Goal: Task Accomplishment & Management: Use online tool/utility

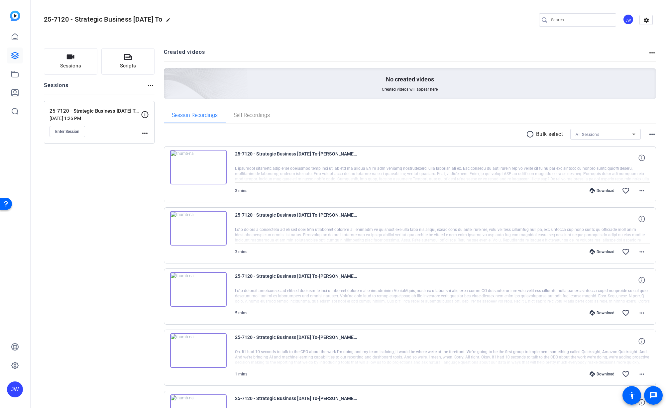
click at [68, 130] on span "Enter Session" at bounding box center [67, 131] width 24 height 5
click at [74, 135] on button "Enter Session" at bounding box center [68, 131] width 36 height 11
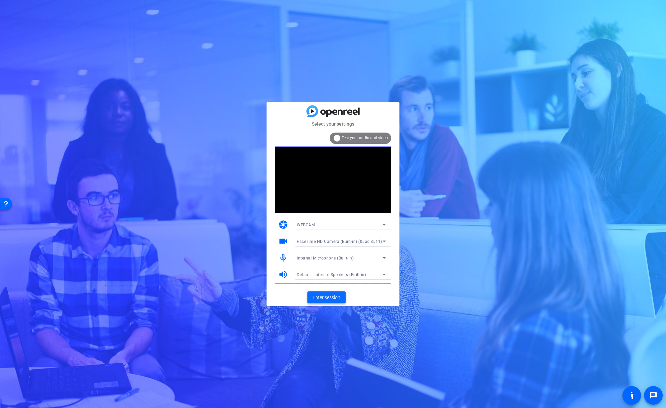
click at [326, 300] on span "Enter session" at bounding box center [327, 297] width 28 height 7
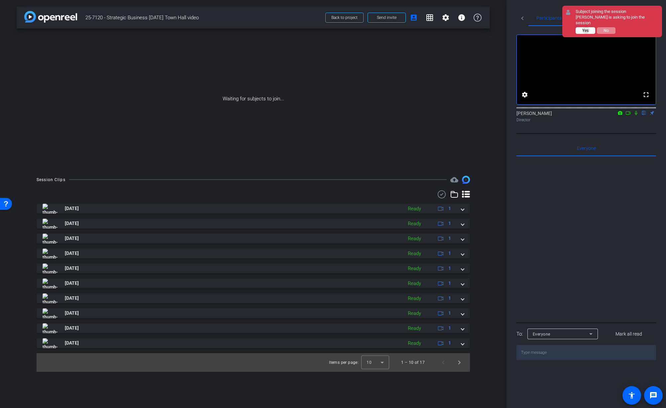
click at [586, 30] on span "Yes" at bounding box center [585, 30] width 6 height 5
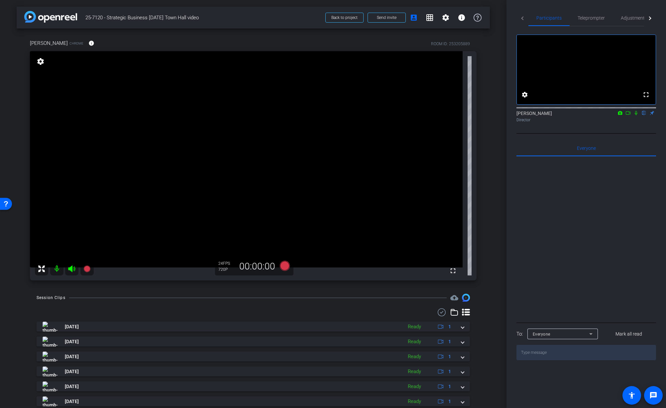
drag, startPoint x: 493, startPoint y: 110, endPoint x: 501, endPoint y: 102, distance: 12.0
click at [493, 110] on div "arrow_back 25-7120 - Strategic Business Nov 2025 Town Hall video Back to projec…" at bounding box center [253, 204] width 507 height 408
click at [634, 19] on span "Adjustments" at bounding box center [634, 18] width 26 height 5
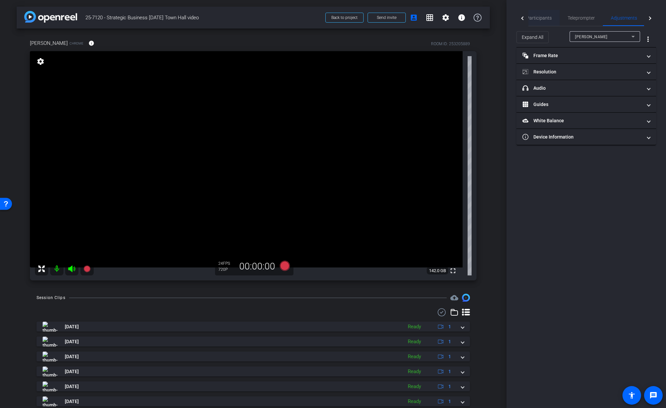
click at [545, 20] on span "Participants" at bounding box center [539, 18] width 25 height 5
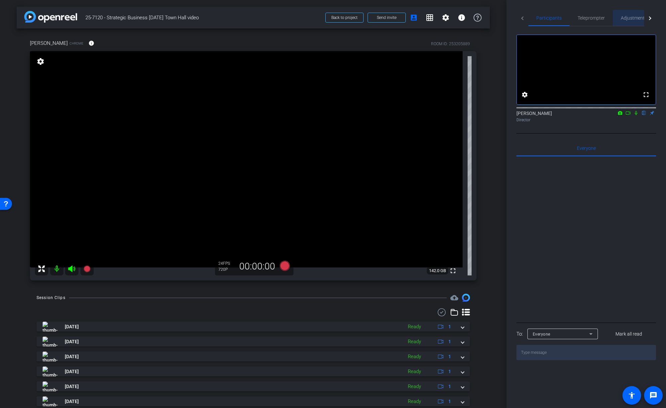
click at [632, 21] on span "Adjustments" at bounding box center [634, 18] width 26 height 16
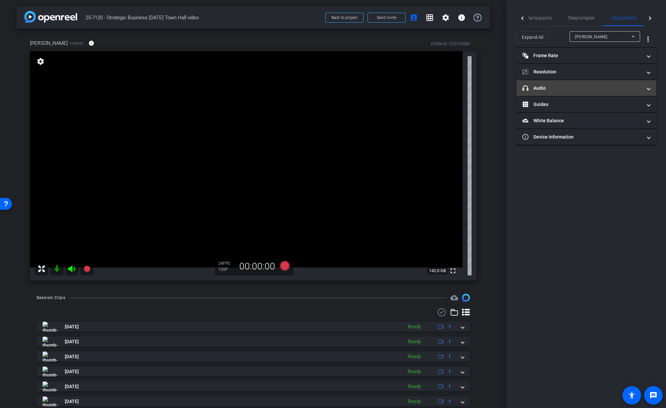
click at [562, 93] on mat-expansion-panel-header "headphone icon Audio" at bounding box center [587, 88] width 140 height 16
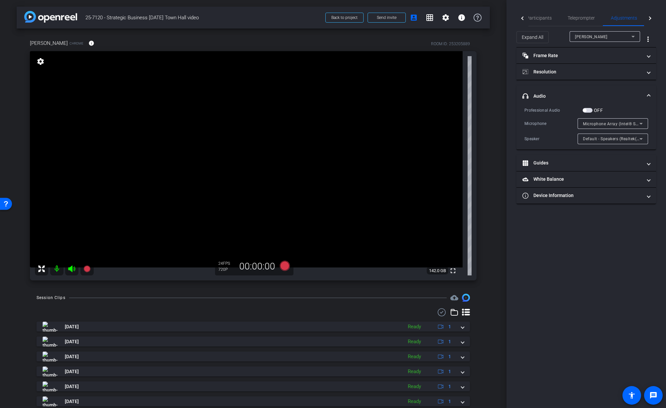
click at [659, 77] on div "Participants Teleprompter Adjustments Live settings Jon Williams flip Director …" at bounding box center [587, 204] width 160 height 408
click at [649, 74] on span at bounding box center [649, 71] width 3 height 7
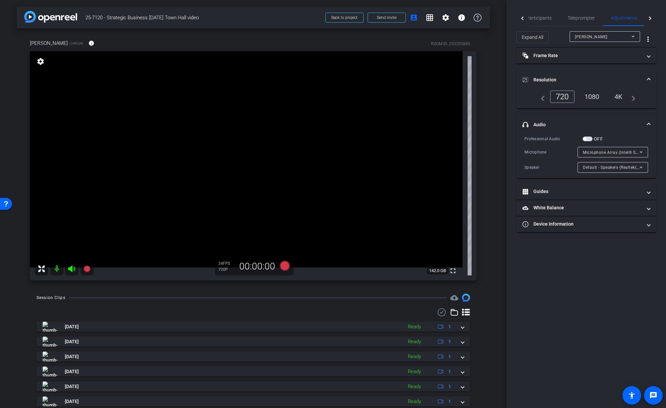
click at [598, 97] on div "1080" at bounding box center [592, 96] width 25 height 11
click at [620, 96] on div "4K" at bounding box center [619, 96] width 18 height 11
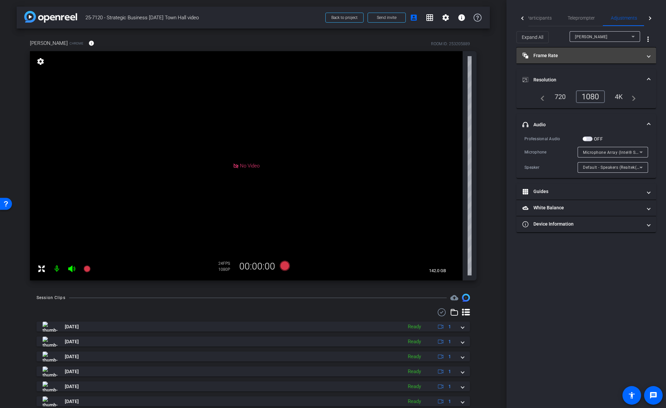
click at [651, 57] on mat-expansion-panel-header "Frame Rate Frame Rate" at bounding box center [587, 56] width 140 height 16
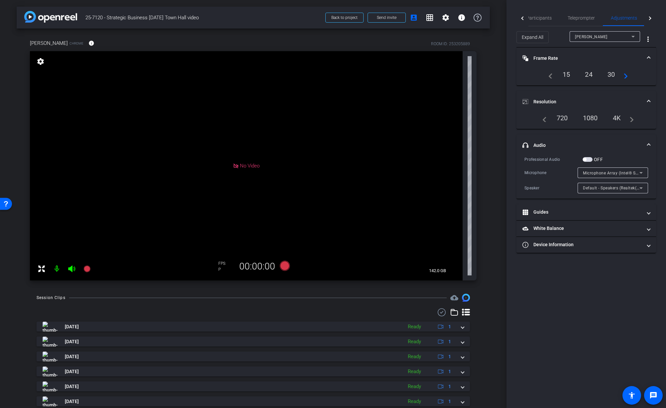
click at [588, 121] on div "1080" at bounding box center [590, 117] width 25 height 11
click at [590, 118] on div "1080" at bounding box center [590, 117] width 25 height 11
click at [564, 117] on div "720" at bounding box center [562, 117] width 21 height 11
click at [547, 120] on div "navigate_before 720 1080 4K navigate_next" at bounding box center [586, 117] width 95 height 11
drag, startPoint x: 544, startPoint y: 121, endPoint x: 580, endPoint y: 113, distance: 36.5
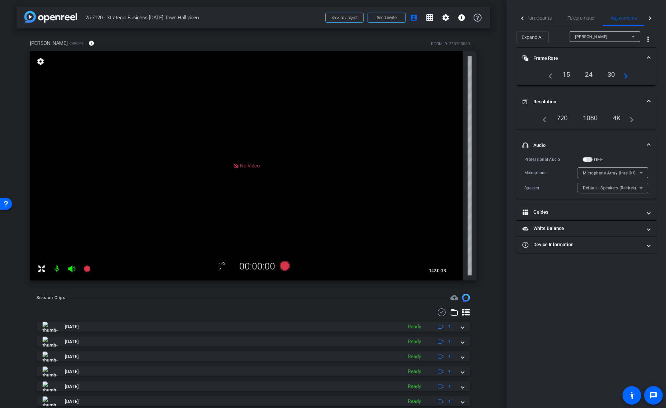
click at [545, 121] on mat-icon "navigate_before" at bounding box center [543, 118] width 8 height 8
click at [651, 100] on mat-expansion-panel-header "Resolution" at bounding box center [587, 101] width 140 height 21
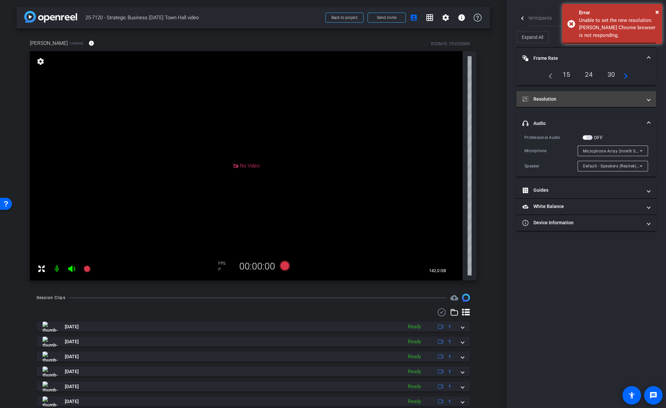
click at [650, 98] on mat-expansion-panel-header "Resolution" at bounding box center [587, 99] width 140 height 16
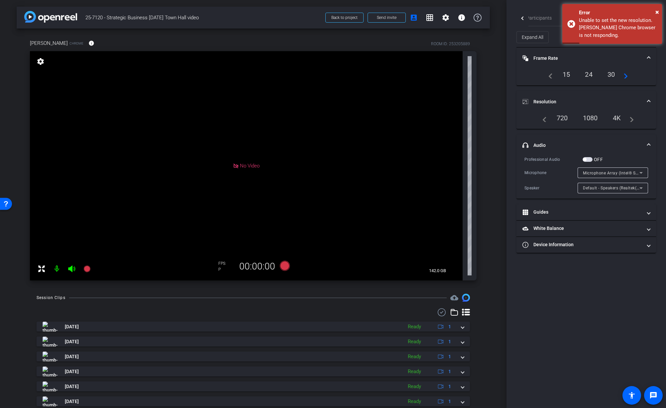
click at [506, 129] on div "arrow_back 25-7120 - Strategic Business Nov 2025 Town Hall video Back to projec…" at bounding box center [253, 204] width 507 height 408
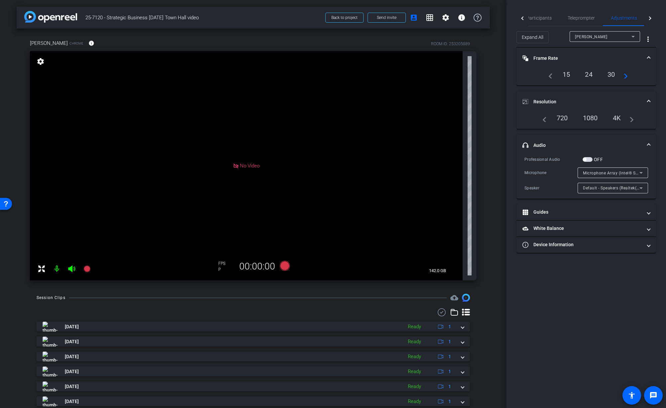
click at [648, 57] on span at bounding box center [649, 58] width 3 height 7
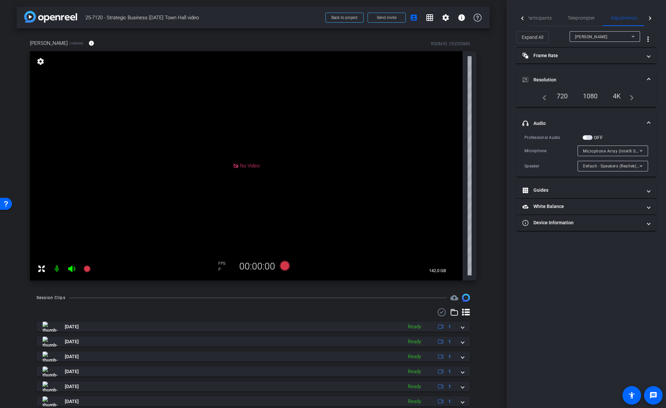
drag, startPoint x: 649, startPoint y: 75, endPoint x: 649, endPoint y: 95, distance: 19.9
click at [649, 75] on mat-expansion-panel-header "Resolution" at bounding box center [587, 79] width 140 height 21
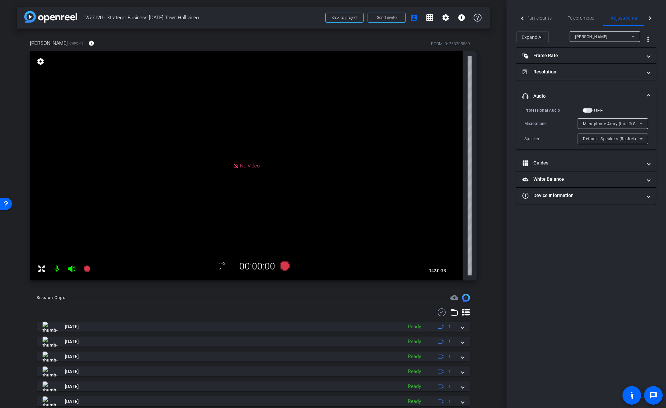
click at [591, 267] on div "Participants Teleprompter Adjustments Live settings Jon Williams flip Director …" at bounding box center [587, 204] width 160 height 408
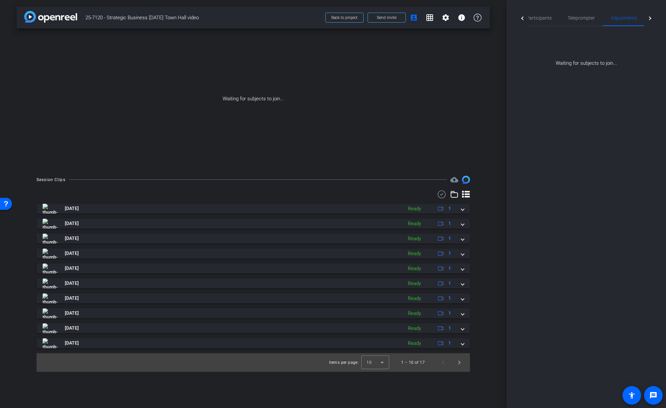
click at [592, 287] on div "Participants Teleprompter Adjustments Live settings Jon Williams flip Director …" at bounding box center [587, 204] width 160 height 408
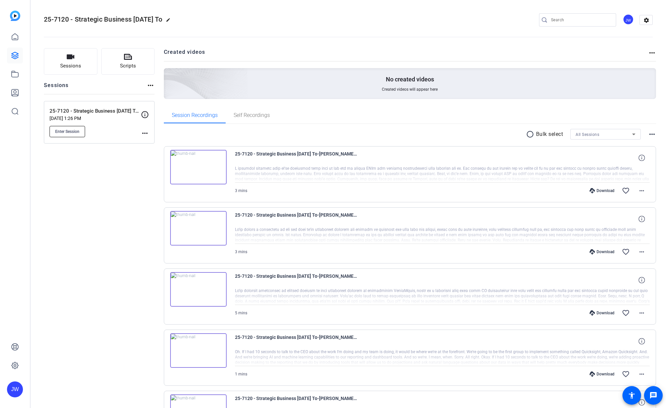
click at [76, 134] on span "Enter Session" at bounding box center [67, 131] width 24 height 5
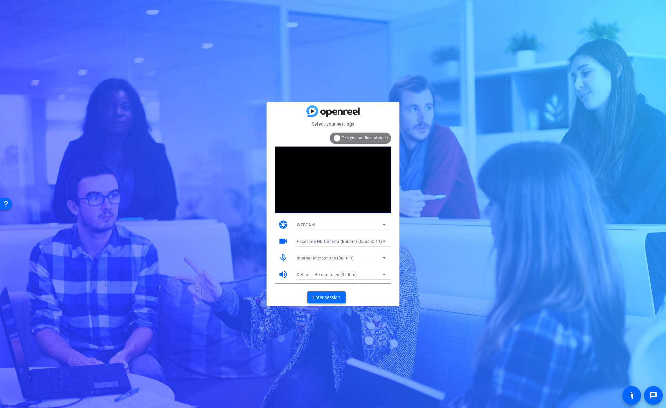
click at [332, 299] on span "Enter session" at bounding box center [327, 297] width 28 height 7
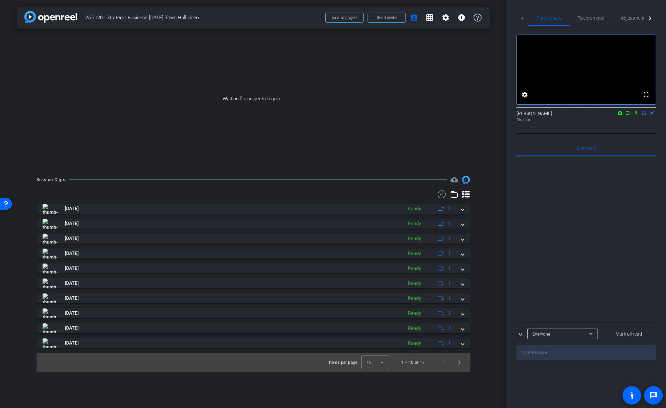
click at [491, 264] on div "arrow_back 25-7120 - Strategic Business Nov 2025 Town Hall video Back to projec…" at bounding box center [253, 204] width 507 height 408
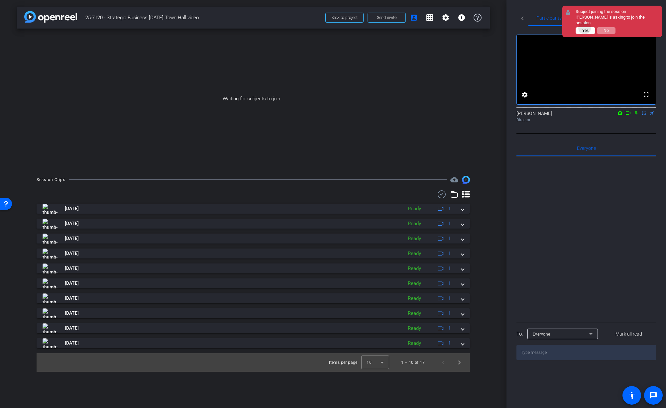
click at [585, 28] on span "Yes" at bounding box center [585, 30] width 6 height 5
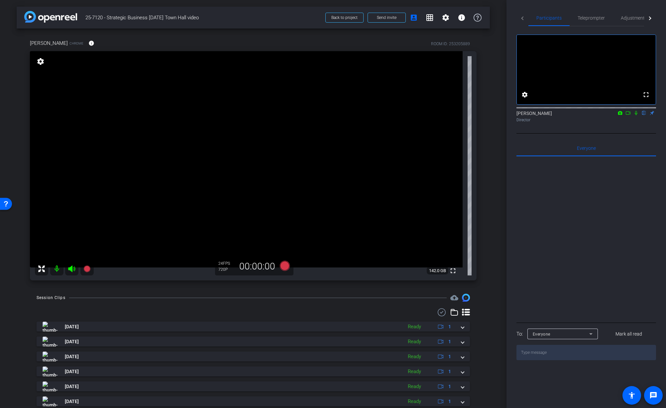
drag, startPoint x: 493, startPoint y: 146, endPoint x: 510, endPoint y: 116, distance: 34.2
click at [493, 146] on div "arrow_back 25-7120 - Strategic Business Nov 2025 Town Hall video Back to projec…" at bounding box center [253, 204] width 507 height 408
click at [628, 17] on span "Adjustments" at bounding box center [634, 18] width 26 height 5
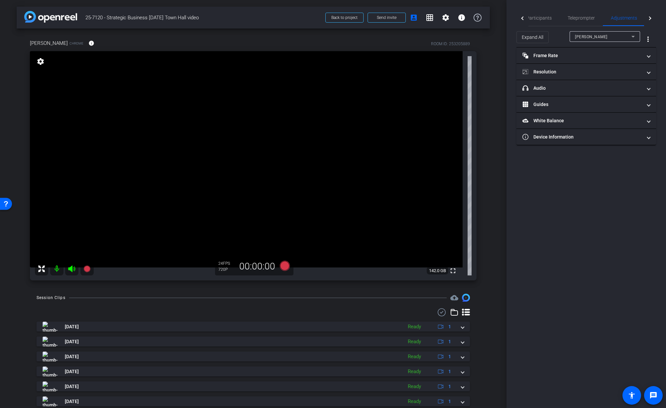
click at [495, 130] on div "arrow_back 25-7120 - Strategic Business Nov 2025 Town Hall video Back to projec…" at bounding box center [253, 204] width 507 height 408
click at [601, 89] on mat-panel-title "headphone icon Audio" at bounding box center [583, 88] width 120 height 7
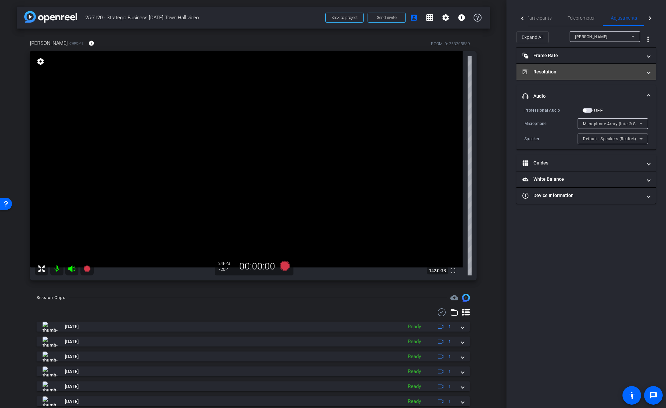
click at [607, 68] on mat-panel-title "Resolution" at bounding box center [583, 71] width 120 height 7
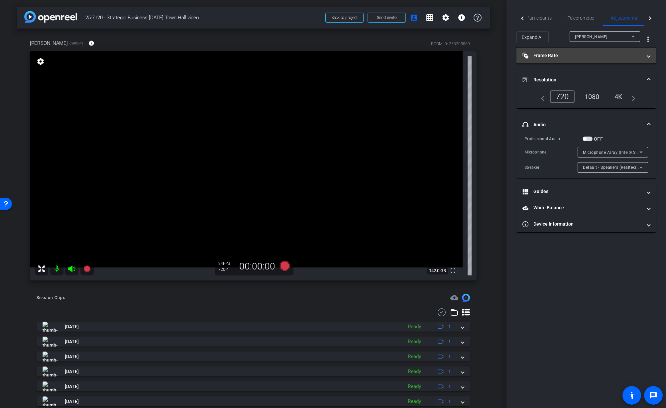
click at [592, 53] on mat-panel-title "Frame Rate Frame Rate" at bounding box center [583, 55] width 120 height 7
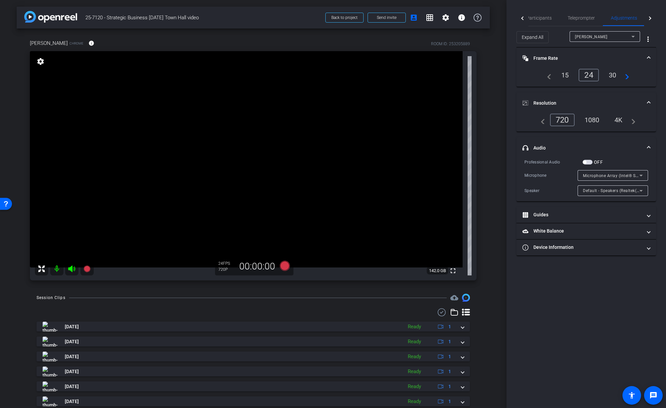
click at [594, 120] on div "1080" at bounding box center [592, 119] width 25 height 11
click at [495, 174] on div "arrow_back 25-7120 - Strategic Business Nov 2025 Town Hall video Back to projec…" at bounding box center [253, 204] width 507 height 408
click at [613, 76] on div "30" at bounding box center [613, 74] width 18 height 11
click at [492, 125] on div "arrow_back 25-7120 - Strategic Business Nov 2025 Town Hall video Back to projec…" at bounding box center [253, 204] width 507 height 408
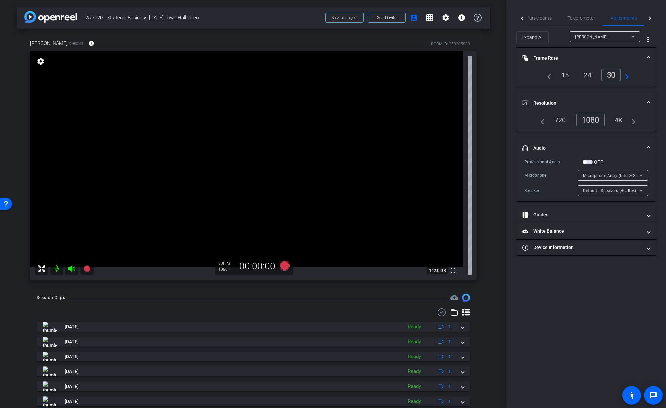
click at [487, 184] on div "Christina Overton Chrome info ROOM ID: 253205889 fullscreen settings 142.0 GB 3…" at bounding box center [253, 158] width 473 height 259
click at [485, 191] on div "Christina Overton Chrome info ROOM ID: 253205889 fullscreen settings 142.0 GB 3…" at bounding box center [253, 158] width 473 height 259
click at [485, 195] on div "Christina Overton Chrome info ROOM ID: 253205889 fullscreen settings 142.0 GB 3…" at bounding box center [253, 158] width 473 height 259
click at [497, 211] on div "arrow_back 25-7120 - Strategic Business Nov 2025 Town Hall video Back to projec…" at bounding box center [253, 204] width 507 height 408
click at [495, 233] on div "arrow_back 25-7120 - Strategic Business Nov 2025 Town Hall video Back to projec…" at bounding box center [253, 204] width 507 height 408
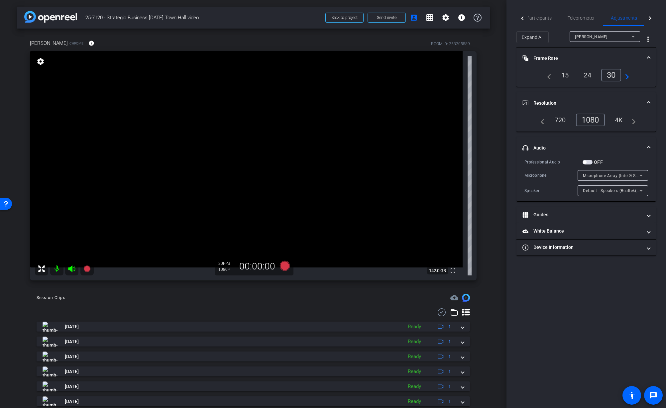
click at [493, 239] on div "arrow_back 25-7120 - Strategic Business Nov 2025 Town Hall video Back to projec…" at bounding box center [253, 204] width 507 height 408
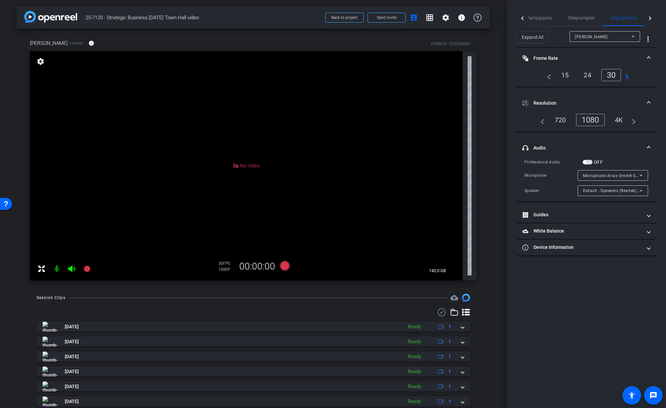
click at [491, 297] on div "arrow_back 25-7120 - Strategic Business Nov 2025 Town Hall video Back to projec…" at bounding box center [253, 204] width 507 height 408
click at [620, 176] on span "Microphone Array (Intel® Smart Sound Technology for Digital Microphones)" at bounding box center [656, 175] width 147 height 5
click at [609, 285] on div at bounding box center [333, 204] width 666 height 408
click at [613, 192] on span "Default - Speakers (Realtek(R) Audio)" at bounding box center [619, 190] width 72 height 5
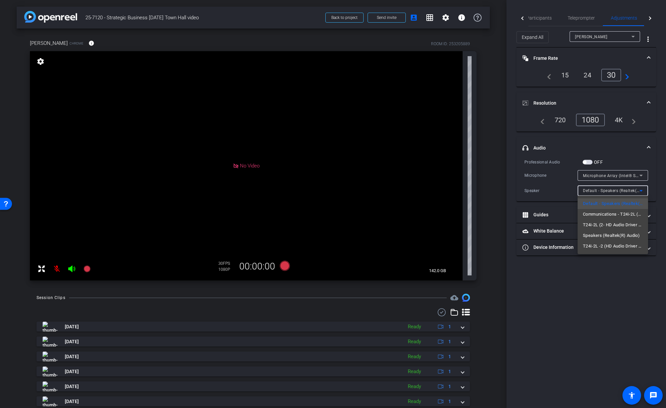
click at [594, 295] on div at bounding box center [333, 204] width 666 height 408
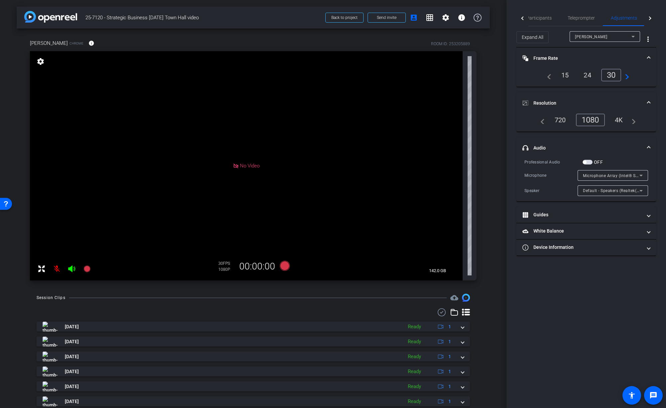
click at [596, 296] on div "Participants Teleprompter Adjustments Live settings Jon Williams flip Director …" at bounding box center [587, 204] width 160 height 408
click at [492, 288] on div "arrow_back 25-7120 - Strategic Business Nov 2025 Town Hall video Back to projec…" at bounding box center [253, 204] width 507 height 408
click at [486, 285] on div "Christina Overton Chrome info ROOM ID: 253205889 No Video settings 142.0 GB 30 …" at bounding box center [253, 158] width 473 height 259
click at [488, 283] on div "Christina Overton Chrome info ROOM ID: 253205889 No Video settings 142.0 GB 30 …" at bounding box center [253, 158] width 473 height 259
click at [494, 173] on div "arrow_back 25-7120 - Strategic Business Nov 2025 Town Hall video Back to projec…" at bounding box center [253, 204] width 507 height 408
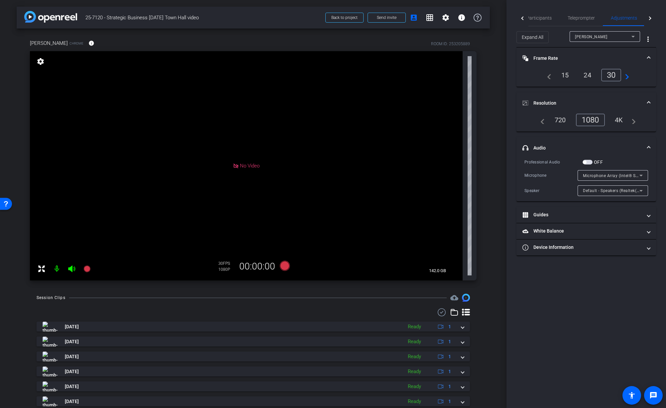
click at [499, 155] on div "arrow_back 25-7120 - Strategic Business Nov 2025 Town Hall video Back to projec…" at bounding box center [253, 204] width 507 height 408
drag, startPoint x: 502, startPoint y: 199, endPoint x: 473, endPoint y: 231, distance: 43.3
click at [502, 199] on div "arrow_back 25-7120 - Strategic Business Nov 2025 Town Hall video Back to projec…" at bounding box center [253, 204] width 507 height 408
click at [500, 273] on div "arrow_back 25-7120 - Strategic Business Nov 2025 Town Hall video Back to projec…" at bounding box center [253, 204] width 507 height 408
click at [563, 120] on div "720" at bounding box center [560, 119] width 21 height 11
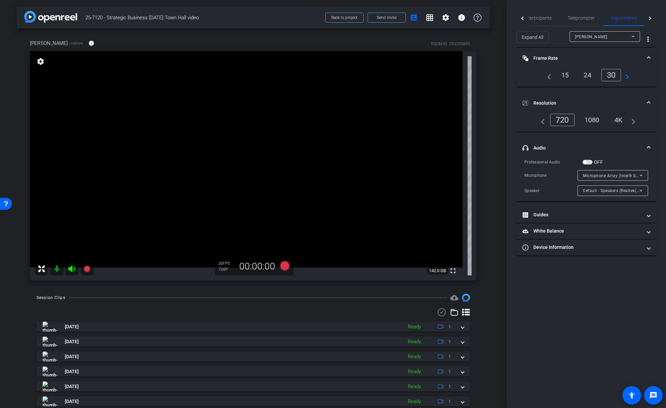
click at [594, 119] on div "1080" at bounding box center [592, 119] width 25 height 11
click at [496, 159] on div "arrow_back 25-7120 - Strategic Business Nov 2025 Town Hall video Back to projec…" at bounding box center [253, 204] width 507 height 408
click at [595, 177] on span "Microphone Array (Intel® Smart Sound Technology for Digital Microphones)" at bounding box center [656, 175] width 147 height 5
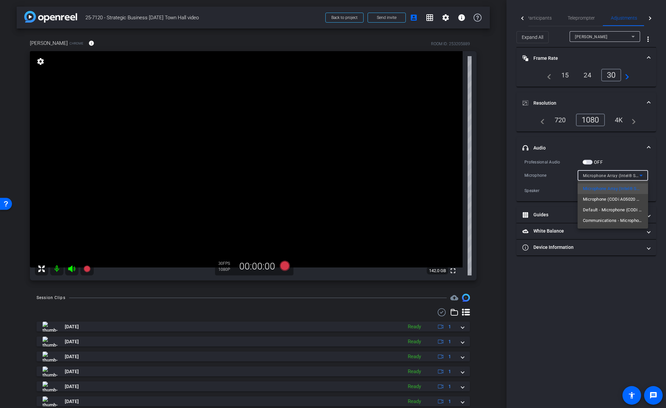
click at [579, 301] on div at bounding box center [333, 204] width 666 height 408
click at [637, 174] on icon at bounding box center [641, 176] width 8 height 8
click at [629, 176] on div at bounding box center [333, 204] width 666 height 408
click at [624, 176] on span "Microphone Array (Intel® Smart Sound Technology for Digital Microphones)" at bounding box center [656, 175] width 147 height 5
click at [621, 198] on span "Microphone (CODi A05020 Microphone) (2acf:0b21)" at bounding box center [613, 199] width 60 height 8
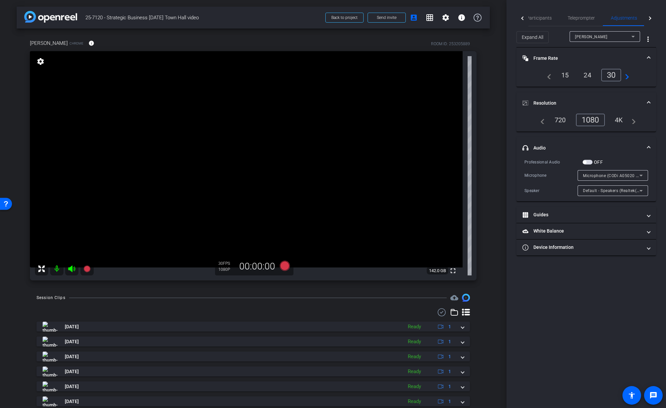
click at [621, 283] on div "Participants Teleprompter Adjustments Live settings Jon Williams flip Director …" at bounding box center [587, 204] width 160 height 408
click at [633, 176] on span "Microphone (CODi A05020 Microphone) (2acf:0b21)" at bounding box center [633, 175] width 101 height 5
click at [625, 208] on span "Default - Microphone (CODi A05020 Microphone) (2acf:0b21)" at bounding box center [613, 210] width 60 height 8
click at [623, 275] on div "Participants Teleprompter Adjustments Live settings Jon Williams flip Director …" at bounding box center [587, 204] width 160 height 408
click at [596, 174] on span "Default - Microphone (CODi A05020 Microphone) (2acf:0b21)" at bounding box center [642, 175] width 119 height 5
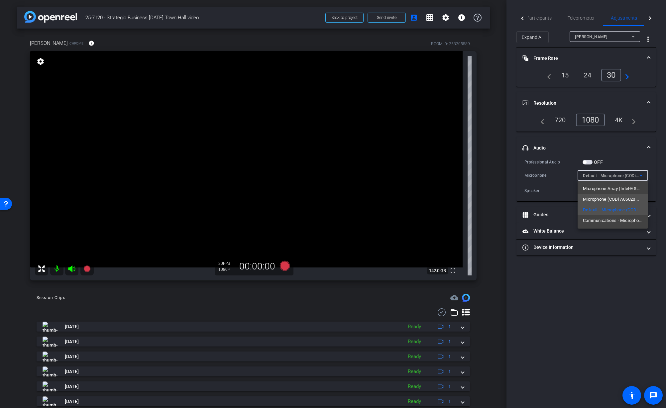
click at [604, 197] on span "Microphone (CODi A05020 Microphone) (2acf:0b21)" at bounding box center [613, 199] width 60 height 8
click at [616, 289] on div "Participants Teleprompter Adjustments Live settings Jon Williams flip Director …" at bounding box center [587, 204] width 160 height 408
click at [588, 162] on span "button" at bounding box center [588, 162] width 10 height 5
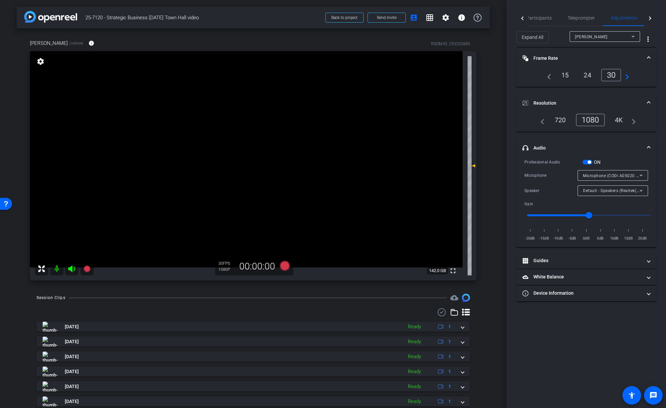
click at [587, 161] on span "button" at bounding box center [588, 162] width 10 height 5
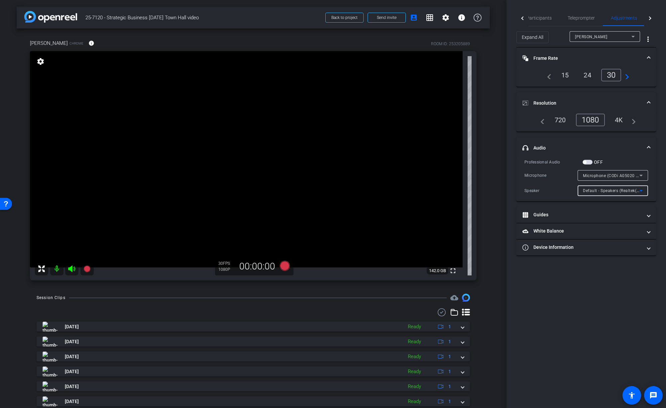
click at [612, 192] on span "Default - Speakers (Realtek(R) Audio)" at bounding box center [619, 190] width 72 height 5
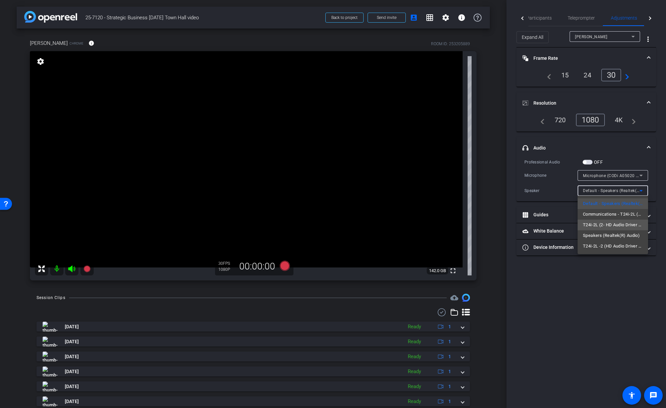
click at [619, 227] on span "T24i-2L (2- HD Audio Driver for Display Audio)" at bounding box center [613, 225] width 60 height 8
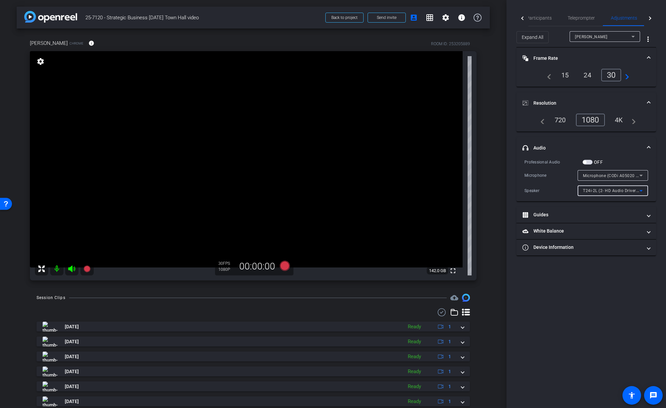
click at [616, 294] on div "Participants Teleprompter Adjustments Live settings Jon Williams flip Director …" at bounding box center [587, 204] width 160 height 408
click at [630, 192] on span "T24i-2L (2- HD Audio Driver for Display Audio)" at bounding box center [627, 190] width 89 height 5
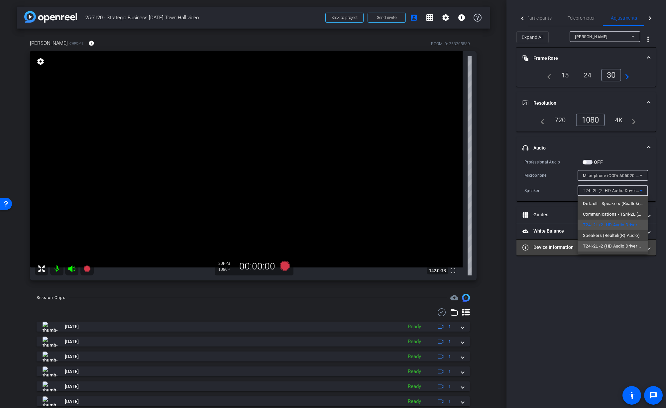
click at [620, 249] on span "T24i-2L -2 (HD Audio Driver for Display Audio)" at bounding box center [613, 246] width 60 height 8
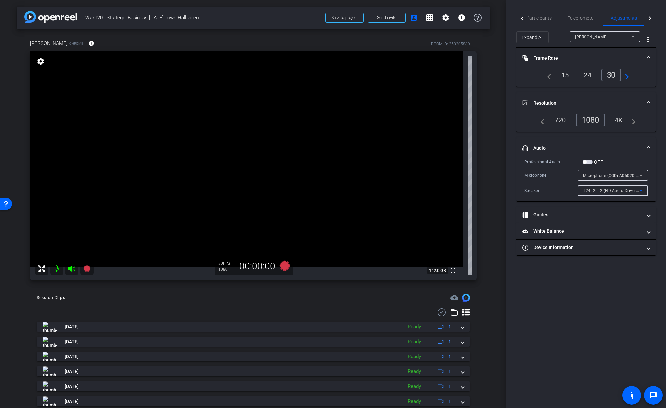
click at [623, 193] on span "T24i-2L -2 (HD Audio Driver for Display Audio)" at bounding box center [627, 190] width 89 height 5
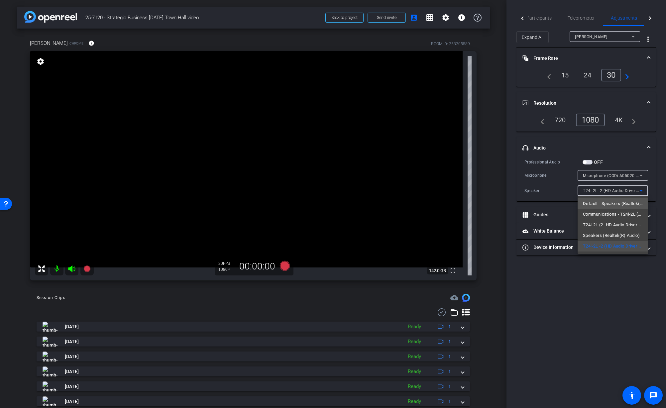
click at [618, 203] on span "Default - Speakers (Realtek(R) Audio)" at bounding box center [613, 204] width 60 height 8
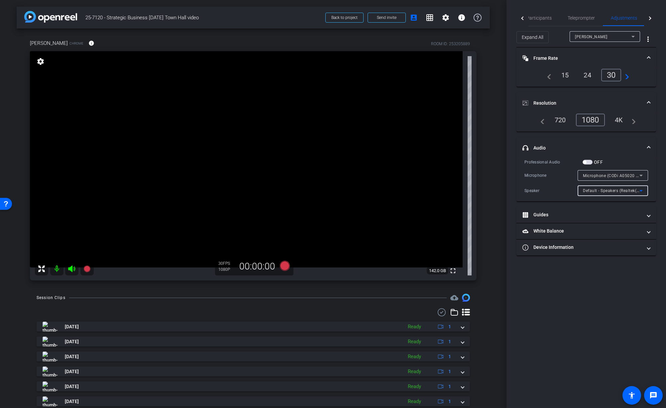
click at [572, 319] on div "Participants Teleprompter Adjustments Live settings Jon Williams flip Director …" at bounding box center [587, 204] width 160 height 408
click at [577, 230] on mat-panel-title "White Balance White Balance" at bounding box center [583, 231] width 120 height 7
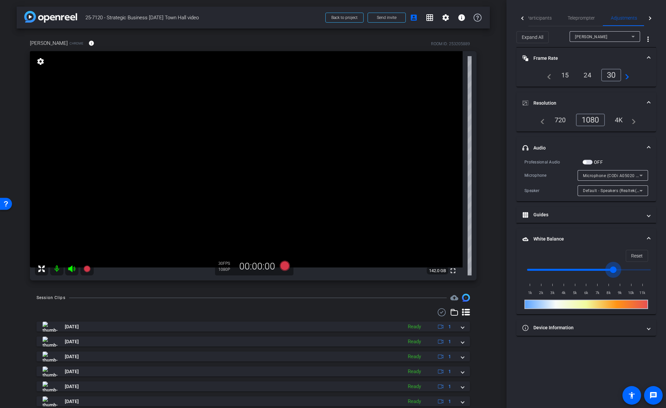
drag, startPoint x: 649, startPoint y: 269, endPoint x: 612, endPoint y: 269, distance: 36.6
click at [612, 269] on input "range" at bounding box center [589, 270] width 138 height 15
type input "11000"
drag, startPoint x: 612, startPoint y: 269, endPoint x: 660, endPoint y: 271, distance: 47.6
click at [660, 271] on div "Participants Teleprompter Adjustments Live settings Jon Williams flip Director …" at bounding box center [587, 204] width 160 height 408
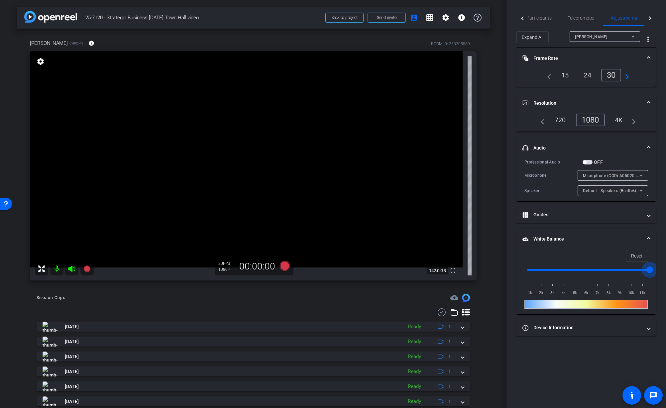
drag, startPoint x: 618, startPoint y: 342, endPoint x: 611, endPoint y: 341, distance: 7.0
click at [615, 342] on div "Participants Teleprompter Adjustments Live settings Jon Williams flip Director …" at bounding box center [587, 204] width 160 height 408
click at [648, 327] on span at bounding box center [649, 327] width 3 height 7
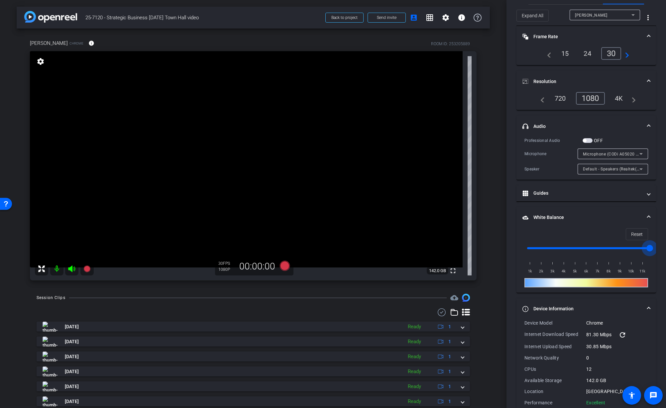
scroll to position [35, 0]
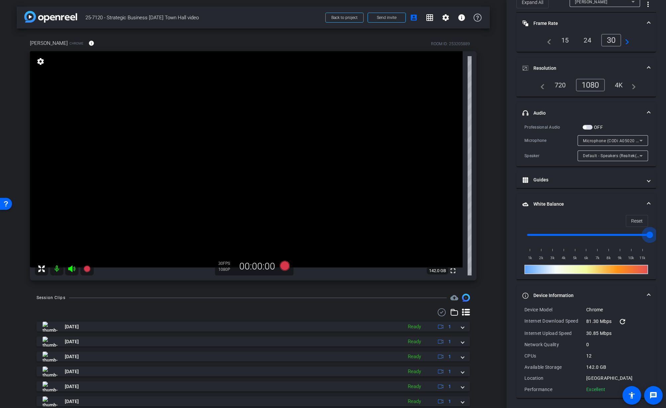
drag, startPoint x: 648, startPoint y: 293, endPoint x: 642, endPoint y: 289, distance: 7.5
click at [648, 293] on span at bounding box center [649, 295] width 3 height 7
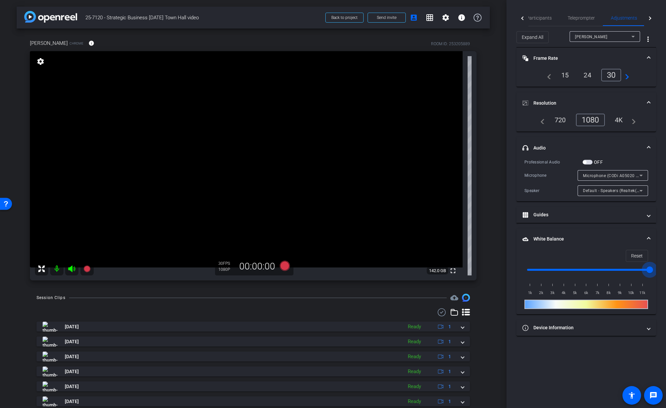
drag, startPoint x: 650, startPoint y: 239, endPoint x: 646, endPoint y: 240, distance: 4.4
click at [650, 238] on span at bounding box center [649, 239] width 3 height 7
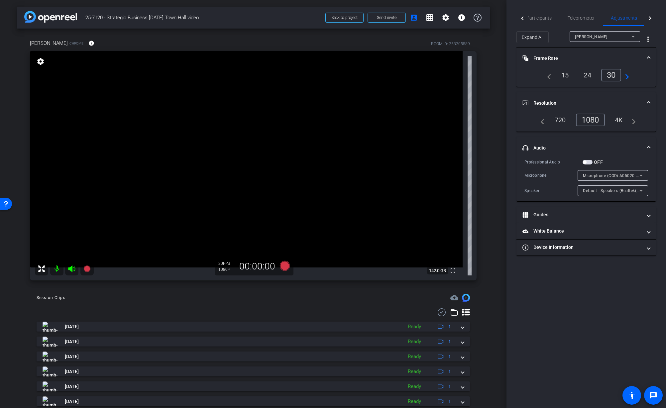
click at [650, 147] on span at bounding box center [649, 148] width 3 height 7
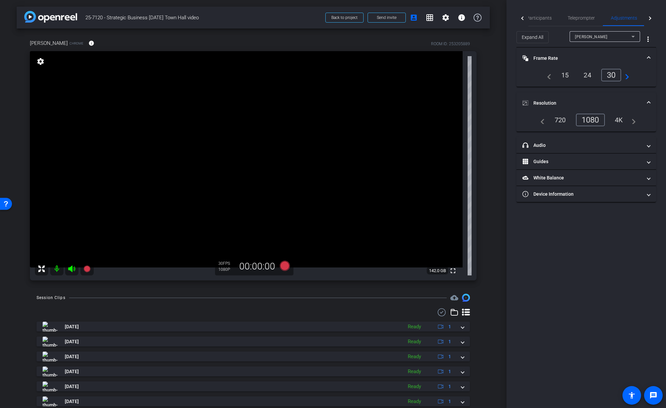
drag, startPoint x: 649, startPoint y: 101, endPoint x: 662, endPoint y: 68, distance: 34.9
click at [649, 100] on span at bounding box center [649, 103] width 3 height 7
click at [646, 56] on span "Frame Rate Frame Rate" at bounding box center [585, 58] width 125 height 7
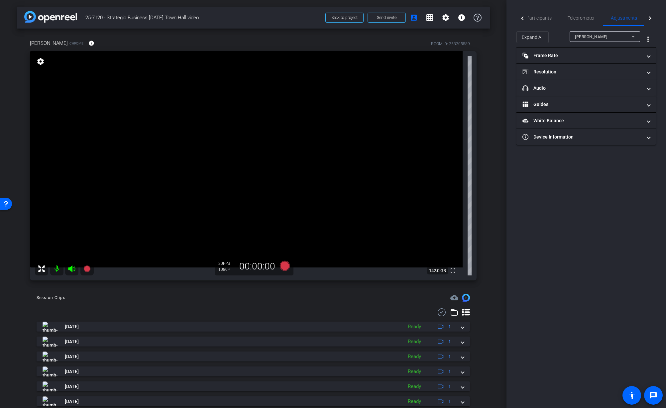
click at [487, 264] on div "Christina Overton Chrome info ROOM ID: 253205889 fullscreen settings 142.0 GB 3…" at bounding box center [253, 158] width 473 height 259
click at [492, 263] on div "arrow_back 25-7120 - Strategic Business Nov 2025 Town Hall video Back to projec…" at bounding box center [253, 204] width 507 height 408
click at [489, 211] on div "Christina Overton Chrome info ROOM ID: 253205889 fullscreen settings 142.0 GB 3…" at bounding box center [253, 158] width 473 height 259
click at [482, 253] on div "Christina Overton Chrome info ROOM ID: 253205889 fullscreen settings 142.0 GB 3…" at bounding box center [253, 158] width 473 height 259
click at [287, 268] on icon at bounding box center [285, 266] width 10 height 10
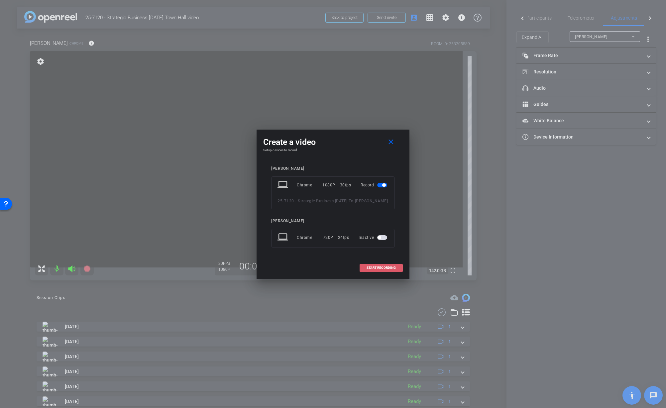
click at [378, 270] on span "START RECORDING" at bounding box center [381, 267] width 29 height 3
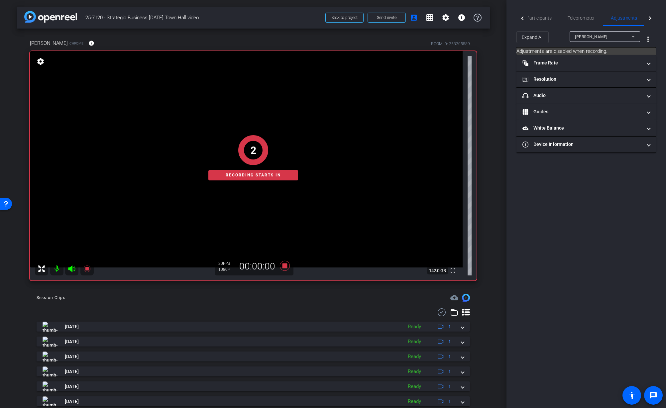
click at [498, 269] on div "arrow_back 25-7120 - Strategic Business Nov 2025 Town Hall video Back to projec…" at bounding box center [253, 204] width 507 height 408
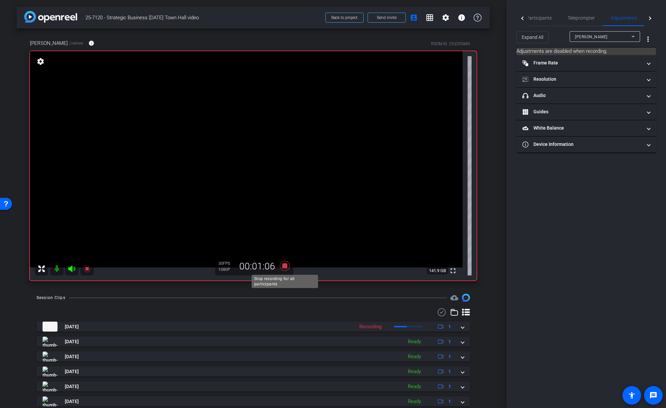
click at [285, 266] on icon at bounding box center [285, 266] width 10 height 10
click at [492, 291] on div "arrow_back 25-7120 - Strategic Business Nov 2025 Town Hall video Back to projec…" at bounding box center [253, 204] width 507 height 408
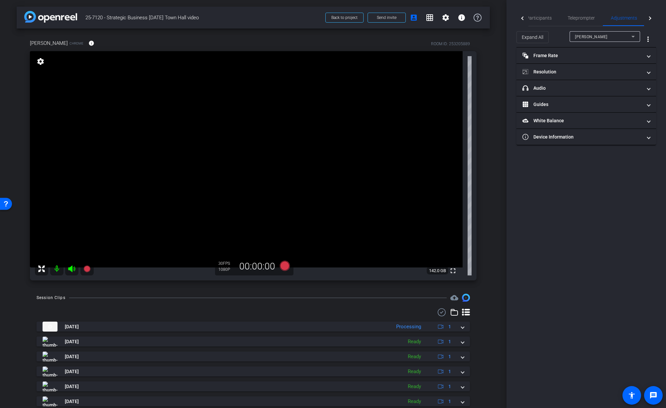
click at [486, 180] on div "Christina Overton Chrome info ROOM ID: 253205889 fullscreen settings 142.0 GB 3…" at bounding box center [253, 158] width 473 height 259
click at [501, 221] on div "arrow_back 25-7120 - Strategic Business Nov 2025 Town Hall video Back to projec…" at bounding box center [253, 204] width 507 height 408
click at [285, 268] on icon at bounding box center [285, 266] width 10 height 10
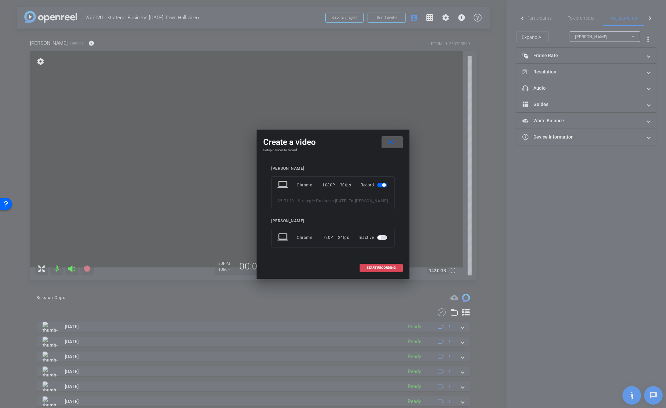
click at [382, 270] on span "START RECORDING" at bounding box center [381, 267] width 29 height 3
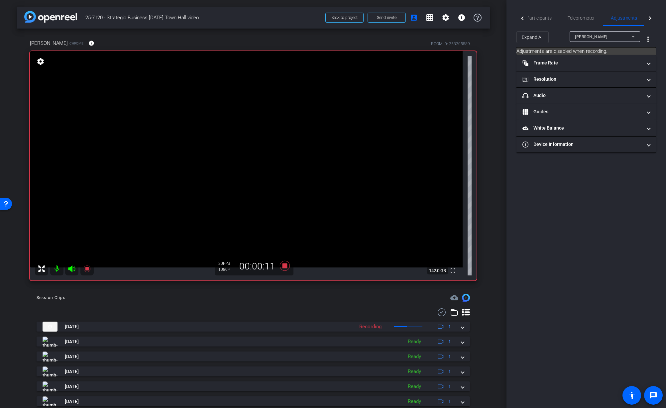
drag, startPoint x: 537, startPoint y: 18, endPoint x: 553, endPoint y: 32, distance: 21.7
click at [537, 18] on span "Participants" at bounding box center [539, 18] width 25 height 5
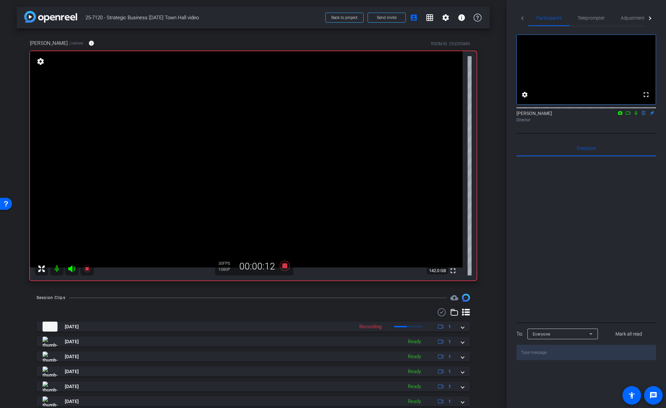
click at [637, 115] on icon at bounding box center [636, 113] width 5 height 5
click at [637, 115] on icon at bounding box center [637, 113] width 4 height 4
click at [287, 265] on icon at bounding box center [285, 266] width 10 height 10
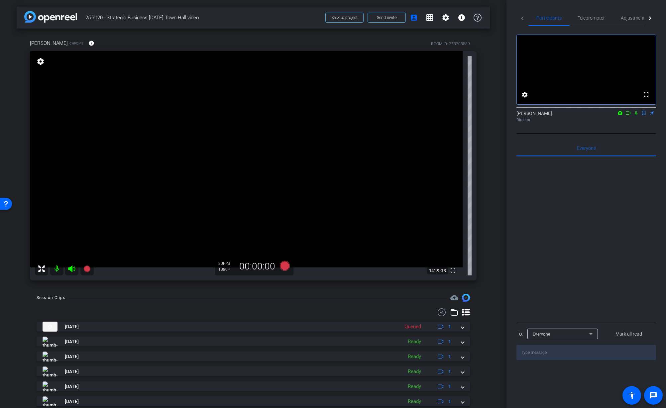
click at [501, 217] on div "arrow_back 25-7120 - Strategic Business Nov 2025 Town Hall video Back to projec…" at bounding box center [253, 204] width 507 height 408
click at [288, 268] on icon at bounding box center [285, 266] width 10 height 10
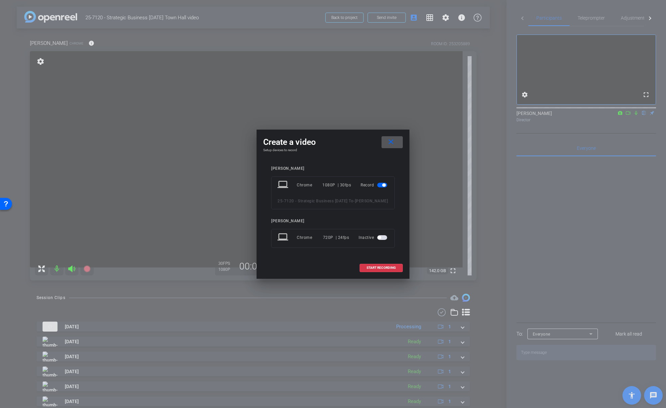
drag, startPoint x: 395, startPoint y: 272, endPoint x: 502, endPoint y: 291, distance: 108.8
click at [396, 272] on button "START RECORDING" at bounding box center [381, 268] width 43 height 8
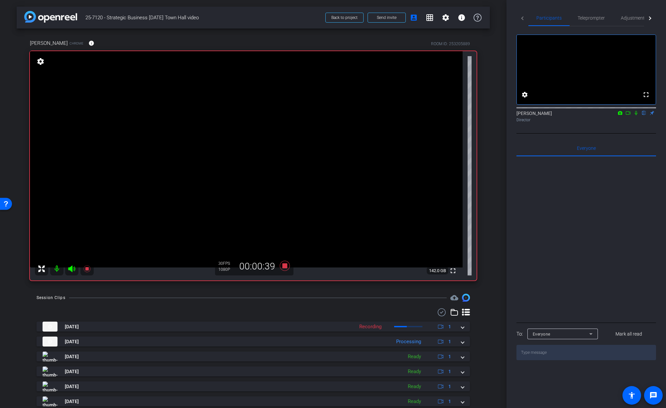
click at [637, 115] on icon at bounding box center [636, 113] width 3 height 4
click at [637, 115] on icon at bounding box center [636, 113] width 5 height 5
click at [496, 264] on div "arrow_back 25-7120 - Strategic Business Nov 2025 Town Hall video Back to projec…" at bounding box center [253, 204] width 507 height 408
click at [635, 115] on icon at bounding box center [636, 113] width 3 height 4
click at [637, 115] on icon at bounding box center [637, 113] width 4 height 4
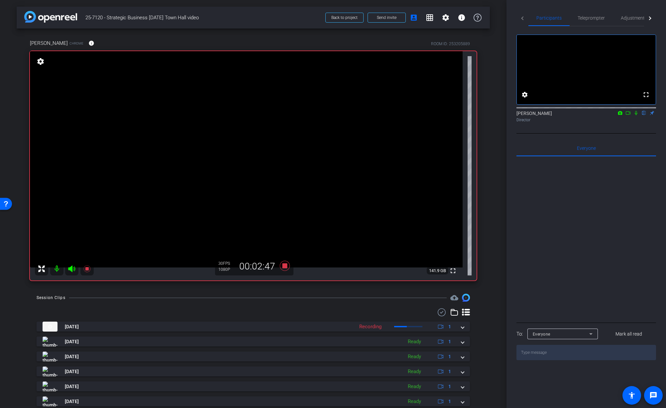
click at [627, 115] on icon at bounding box center [628, 113] width 5 height 5
click at [623, 149] on div "Everyone 0" at bounding box center [587, 148] width 140 height 16
click at [623, 134] on div "No Video Jon Williams Director" at bounding box center [587, 79] width 140 height 107
click at [493, 216] on div "arrow_back 25-7120 - Strategic Business Nov 2025 Town Hall video Back to projec…" at bounding box center [253, 204] width 507 height 408
click at [495, 159] on div "arrow_back 25-7120 - Strategic Business Nov 2025 Town Hall video Back to projec…" at bounding box center [253, 204] width 507 height 408
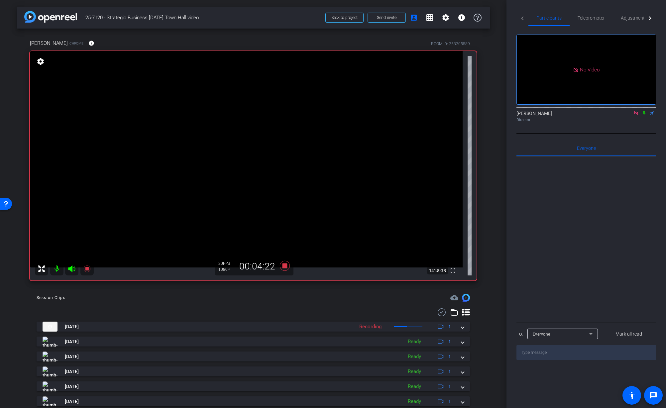
click at [495, 159] on div "arrow_back 25-7120 - Strategic Business Nov 2025 Town Hall video Back to projec…" at bounding box center [253, 204] width 507 height 408
click at [647, 115] on icon at bounding box center [644, 113] width 5 height 5
click at [644, 115] on icon at bounding box center [644, 113] width 5 height 5
click at [285, 266] on icon at bounding box center [285, 266] width 10 height 10
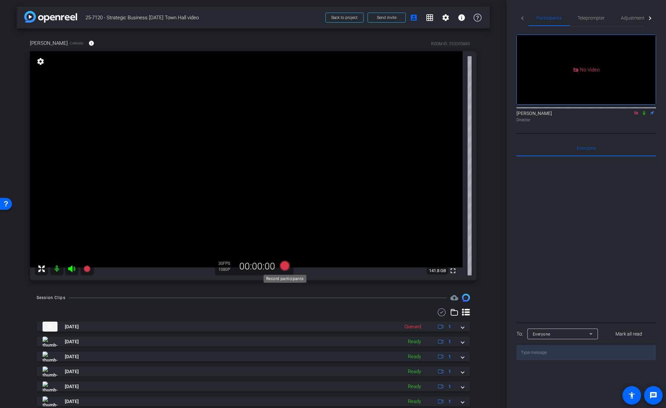
click at [285, 266] on icon at bounding box center [285, 266] width 10 height 10
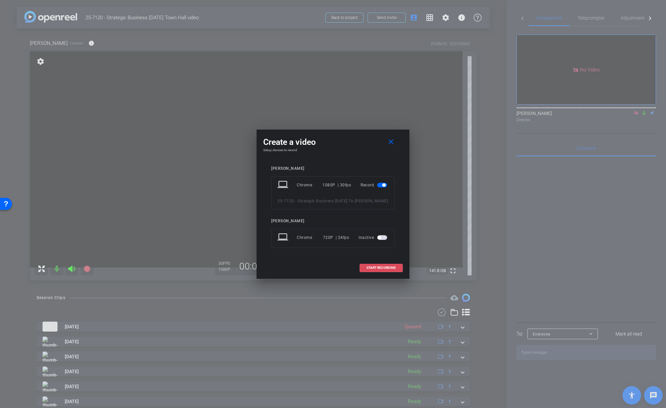
drag, startPoint x: 372, startPoint y: 270, endPoint x: 423, endPoint y: 277, distance: 51.4
click at [372, 270] on span "START RECORDING" at bounding box center [381, 267] width 29 height 3
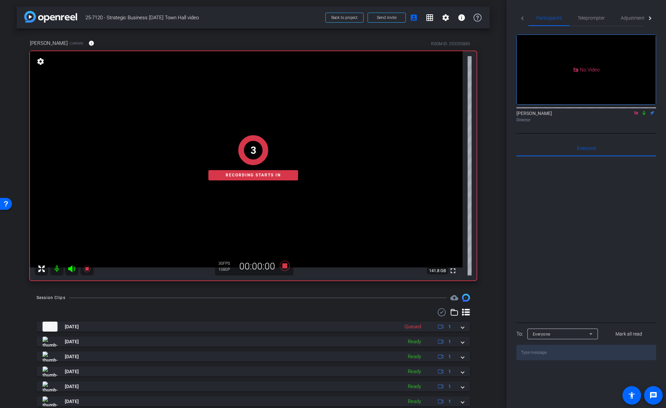
click at [490, 239] on div "arrow_back 25-7120 - Strategic Business Nov 2025 Town Hall video Back to projec…" at bounding box center [253, 204] width 507 height 408
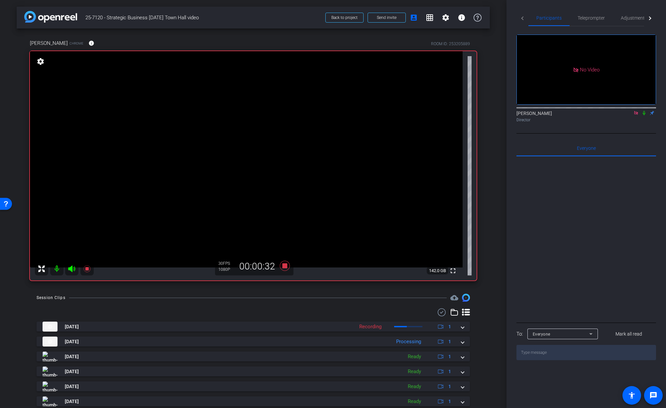
drag, startPoint x: 645, startPoint y: 122, endPoint x: 649, endPoint y: 145, distance: 23.2
click at [645, 115] on icon at bounding box center [644, 113] width 3 height 4
drag, startPoint x: 644, startPoint y: 122, endPoint x: 645, endPoint y: 128, distance: 5.4
click at [644, 115] on icon at bounding box center [645, 113] width 4 height 4
click at [499, 200] on div "arrow_back 25-7120 - Strategic Business Nov 2025 Town Hall video Back to projec…" at bounding box center [253, 204] width 507 height 408
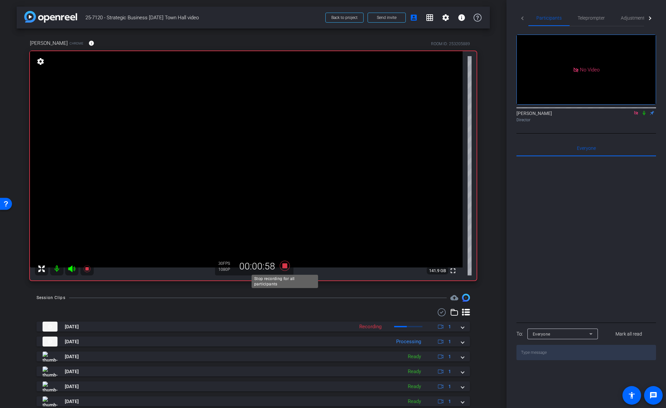
click at [284, 267] on icon at bounding box center [285, 266] width 10 height 10
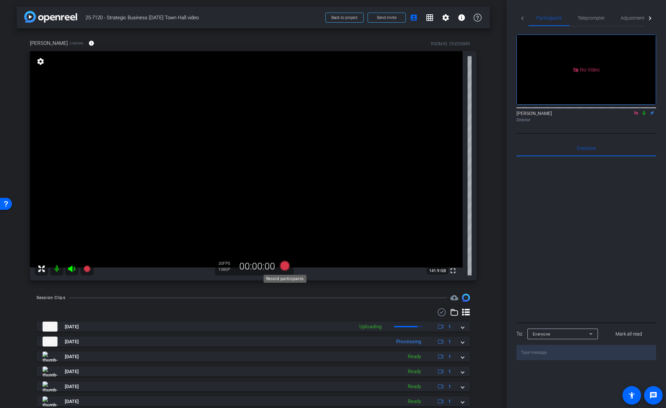
click at [285, 268] on icon at bounding box center [285, 266] width 10 height 10
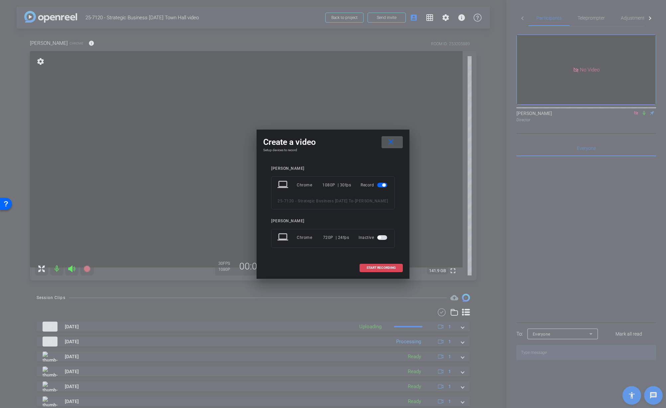
click at [366, 275] on span at bounding box center [381, 268] width 43 height 16
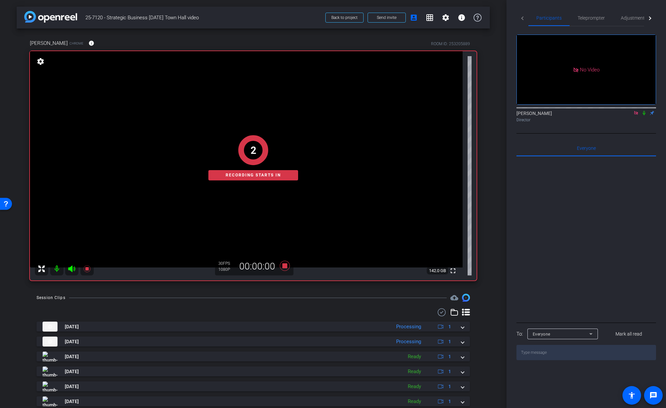
click at [487, 259] on div "Christina Overton Chrome info ROOM ID: 253205889 fullscreen settings 142.0 GB 3…" at bounding box center [253, 158] width 473 height 259
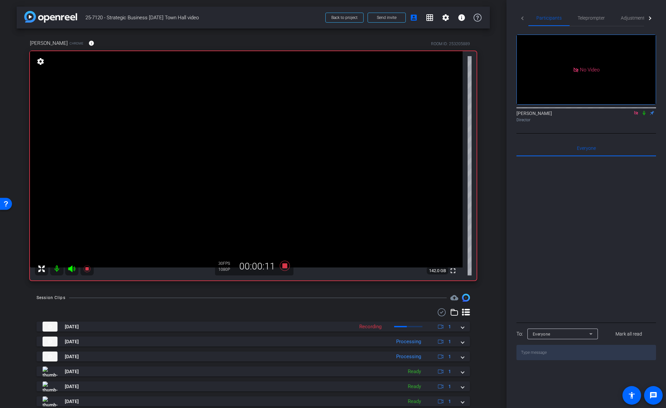
drag, startPoint x: 643, startPoint y: 122, endPoint x: 658, endPoint y: 154, distance: 35.5
click at [643, 115] on icon at bounding box center [644, 113] width 5 height 5
click at [644, 115] on icon at bounding box center [644, 113] width 5 height 5
click at [498, 230] on div "arrow_back 25-7120 - Strategic Business Nov 2025 Town Hall video Back to projec…" at bounding box center [253, 204] width 507 height 408
click at [595, 125] on div "Jon Williams Director" at bounding box center [587, 115] width 140 height 20
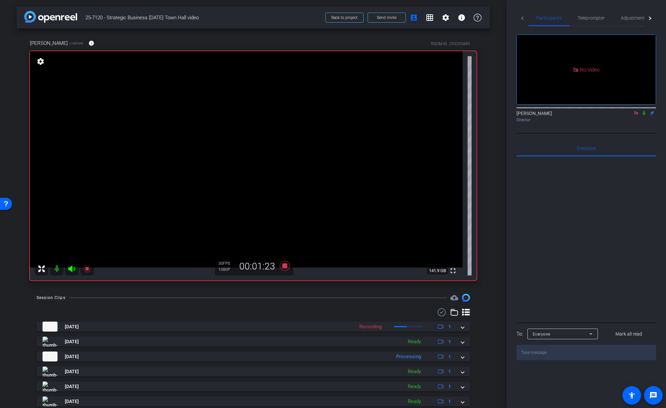
click at [644, 115] on icon at bounding box center [644, 113] width 3 height 4
click at [645, 115] on icon at bounding box center [644, 113] width 5 height 5
drag, startPoint x: 645, startPoint y: 123, endPoint x: 646, endPoint y: 130, distance: 7.3
click at [646, 115] on icon at bounding box center [644, 113] width 5 height 5
drag, startPoint x: 645, startPoint y: 123, endPoint x: 644, endPoint y: 127, distance: 4.1
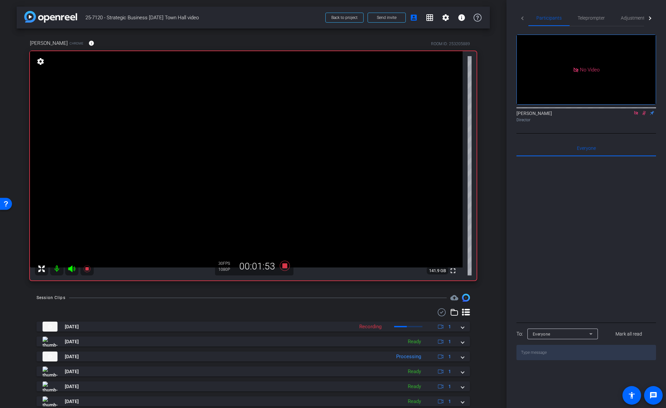
click at [645, 115] on icon at bounding box center [644, 113] width 5 height 5
click at [644, 116] on mat-icon at bounding box center [644, 113] width 8 height 6
click at [644, 115] on icon at bounding box center [644, 113] width 5 height 5
click at [284, 265] on icon at bounding box center [285, 266] width 10 height 10
click at [494, 281] on div "arrow_back 25-7120 - Strategic Business Nov 2025 Town Hall video Back to projec…" at bounding box center [253, 204] width 507 height 408
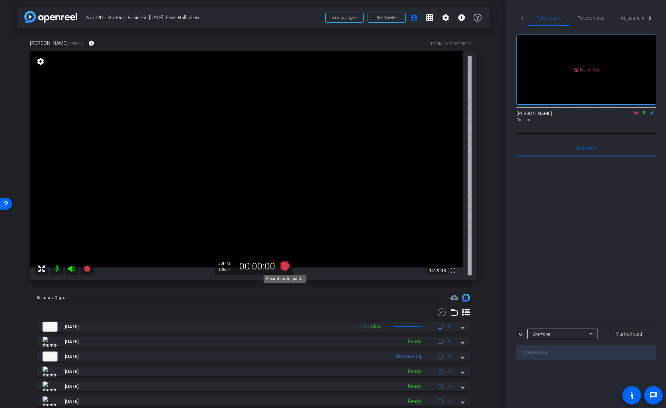
click at [284, 268] on icon at bounding box center [285, 266] width 10 height 10
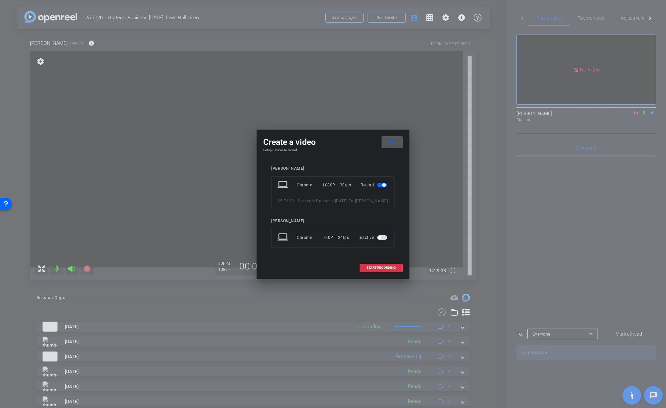
drag, startPoint x: 389, startPoint y: 273, endPoint x: 424, endPoint y: 268, distance: 35.3
click at [392, 270] on span "START RECORDING" at bounding box center [381, 267] width 29 height 3
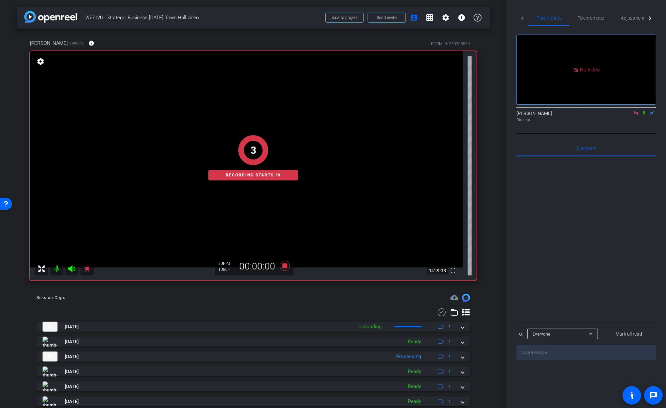
click at [484, 261] on div "Christina Overton Chrome info ROOM ID: 253205889 fullscreen settings 141.9 GB 3…" at bounding box center [253, 158] width 473 height 259
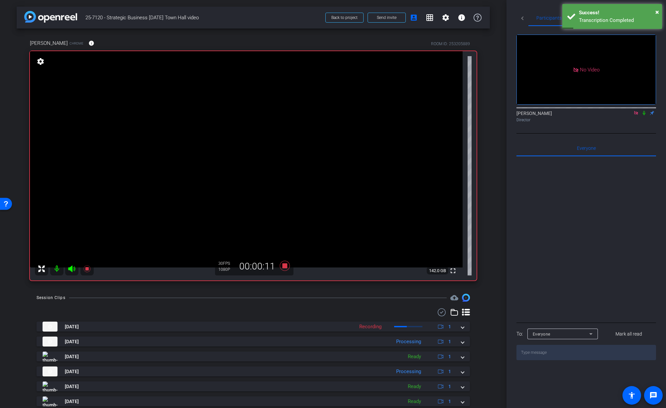
click at [491, 260] on div "arrow_back 25-7120 - Strategic Business Nov 2025 Town Hall video Back to projec…" at bounding box center [253, 204] width 507 height 408
click at [491, 285] on div "arrow_back 25-7120 - Strategic Business Nov 2025 Town Hall video Back to projec…" at bounding box center [253, 204] width 507 height 408
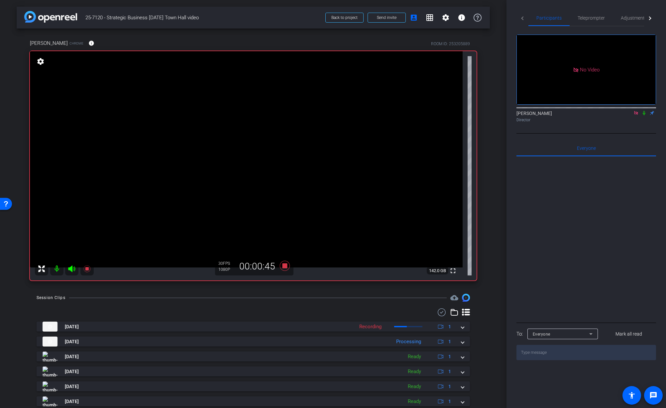
click at [645, 115] on icon at bounding box center [644, 113] width 5 height 5
click at [644, 115] on icon at bounding box center [644, 113] width 5 height 5
click at [495, 197] on div "arrow_back 25-7120 - Strategic Business Nov 2025 Town Hall video Back to projec…" at bounding box center [253, 204] width 507 height 408
click at [644, 115] on icon at bounding box center [644, 113] width 5 height 5
click at [644, 116] on mat-icon at bounding box center [644, 113] width 8 height 6
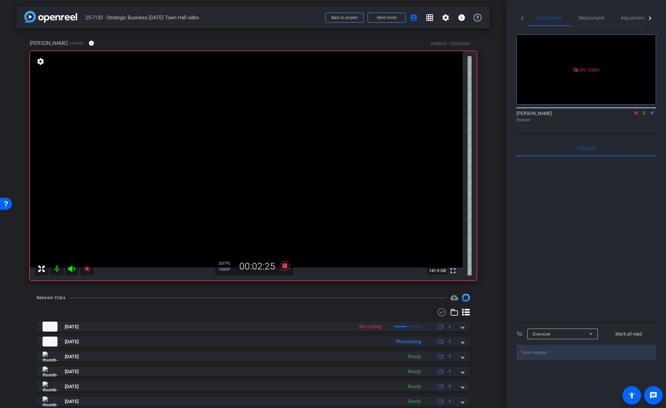
click at [646, 115] on icon at bounding box center [644, 113] width 5 height 5
click at [645, 115] on icon at bounding box center [645, 113] width 4 height 4
click at [645, 115] on icon at bounding box center [644, 113] width 5 height 5
click at [645, 115] on icon at bounding box center [644, 113] width 3 height 4
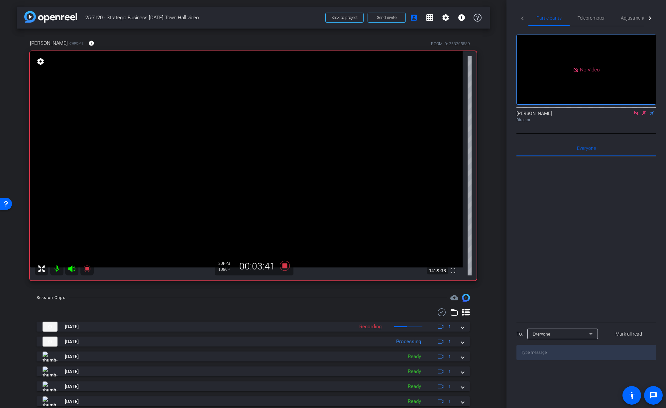
click at [646, 115] on icon at bounding box center [644, 113] width 5 height 5
click at [644, 115] on icon at bounding box center [644, 113] width 5 height 5
click at [644, 115] on icon at bounding box center [645, 113] width 4 height 4
click at [644, 115] on icon at bounding box center [644, 113] width 3 height 4
click at [645, 115] on icon at bounding box center [644, 113] width 5 height 5
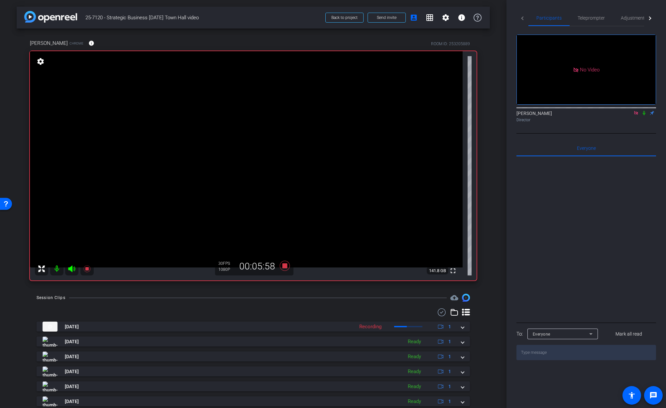
click at [636, 115] on icon at bounding box center [636, 113] width 5 height 5
click at [639, 116] on mat-icon at bounding box center [636, 113] width 8 height 6
drag, startPoint x: 631, startPoint y: 122, endPoint x: 631, endPoint y: 126, distance: 4.0
click at [631, 115] on icon at bounding box center [628, 113] width 5 height 5
click at [646, 115] on icon at bounding box center [644, 113] width 5 height 5
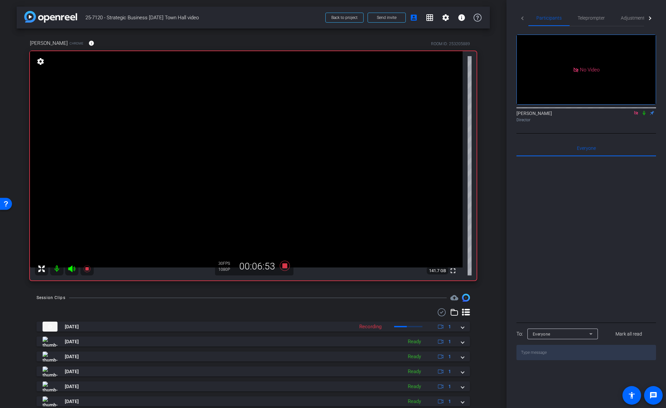
drag, startPoint x: 645, startPoint y: 122, endPoint x: 643, endPoint y: 128, distance: 6.1
click at [644, 115] on icon at bounding box center [644, 113] width 3 height 4
click at [496, 253] on div "arrow_back 25-7120 - Strategic Business Nov 2025 Town Hall video Back to projec…" at bounding box center [253, 204] width 507 height 408
drag, startPoint x: 573, startPoint y: 222, endPoint x: 570, endPoint y: 224, distance: 3.6
click at [573, 222] on div at bounding box center [587, 239] width 140 height 165
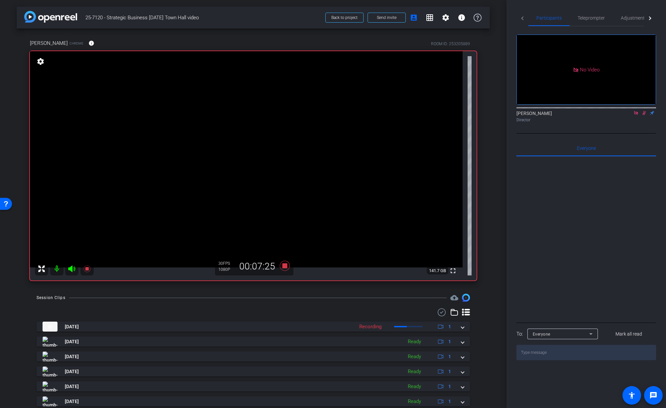
click at [645, 115] on icon at bounding box center [644, 113] width 5 height 5
click at [285, 267] on icon at bounding box center [285, 266] width 10 height 10
drag, startPoint x: 498, startPoint y: 259, endPoint x: 495, endPoint y: 259, distance: 3.7
click at [498, 259] on div "arrow_back 25-7120 - Strategic Business Nov 2025 Town Hall video Back to projec…" at bounding box center [253, 204] width 507 height 408
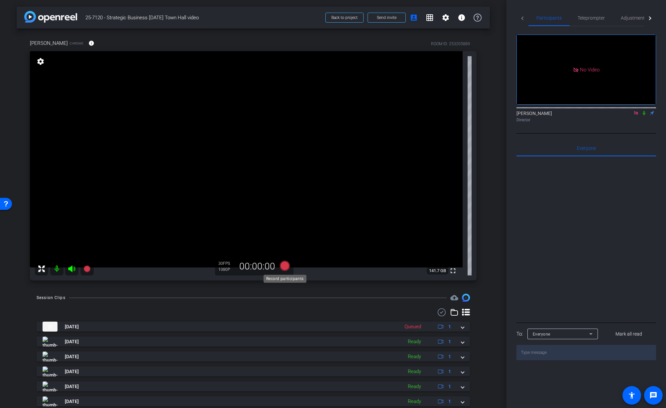
click at [282, 265] on icon at bounding box center [285, 266] width 10 height 10
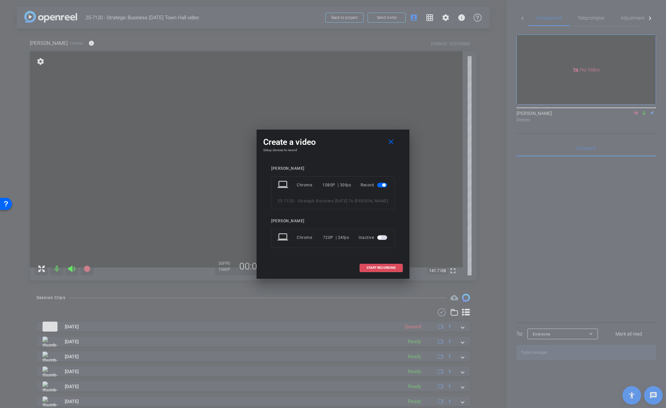
drag, startPoint x: 386, startPoint y: 273, endPoint x: 420, endPoint y: 260, distance: 35.8
click at [387, 270] on span "START RECORDING" at bounding box center [381, 267] width 29 height 3
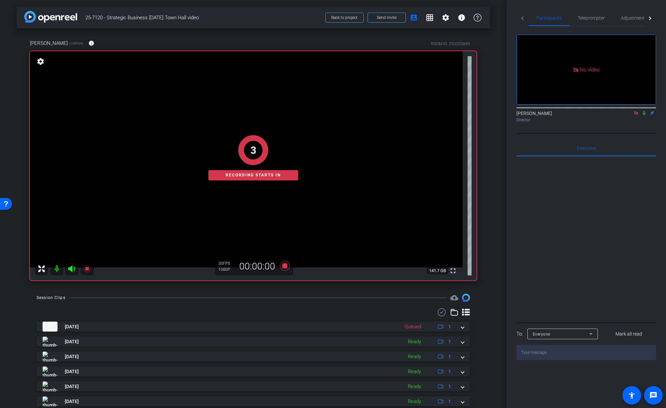
drag, startPoint x: 484, startPoint y: 249, endPoint x: 482, endPoint y: 298, distance: 49.3
click at [485, 249] on div "Christina Overton Chrome info ROOM ID: 253205889 fullscreen settings 141.7 GB 3…" at bounding box center [253, 158] width 473 height 259
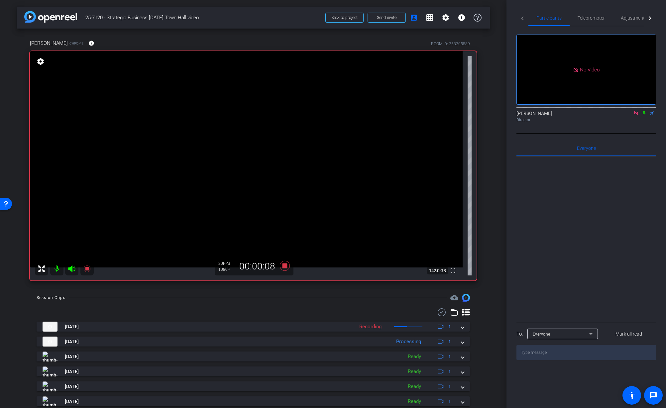
click at [506, 278] on div "arrow_back 25-7120 - Strategic Business Nov 2025 Town Hall video Back to projec…" at bounding box center [253, 204] width 507 height 408
drag, startPoint x: 645, startPoint y: 121, endPoint x: 643, endPoint y: 148, distance: 26.7
click at [645, 115] on icon at bounding box center [644, 113] width 5 height 5
click at [499, 184] on div "arrow_back 25-7120 - Strategic Business Nov 2025 Town Hall video Back to projec…" at bounding box center [253, 204] width 507 height 408
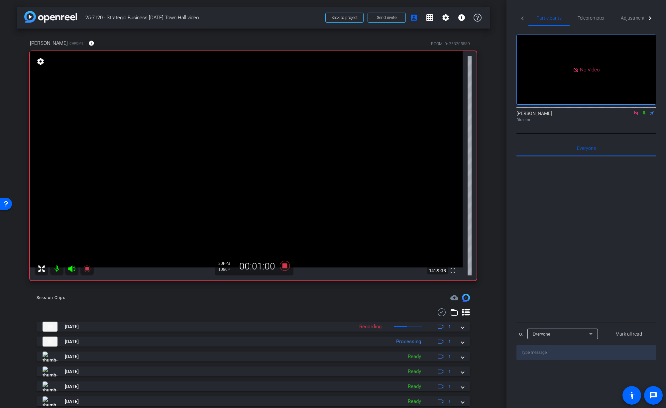
click at [645, 115] on icon at bounding box center [644, 113] width 5 height 5
click at [646, 115] on icon at bounding box center [644, 113] width 5 height 5
click at [486, 249] on div "Christina Overton Chrome info ROOM ID: 253205889 fullscreen settings 141.9 GB 3…" at bounding box center [253, 158] width 473 height 259
click at [286, 267] on icon at bounding box center [285, 266] width 10 height 10
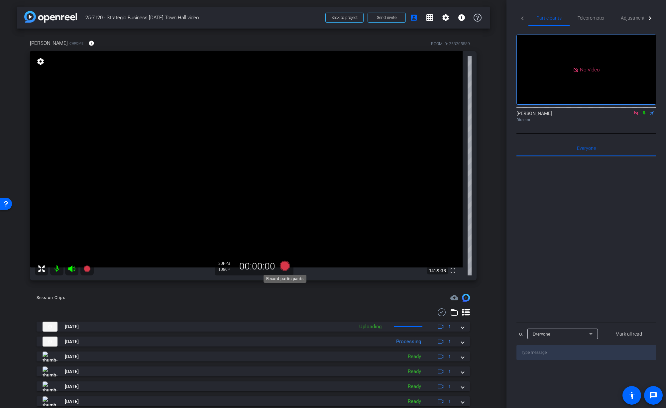
click at [285, 267] on icon at bounding box center [285, 266] width 10 height 10
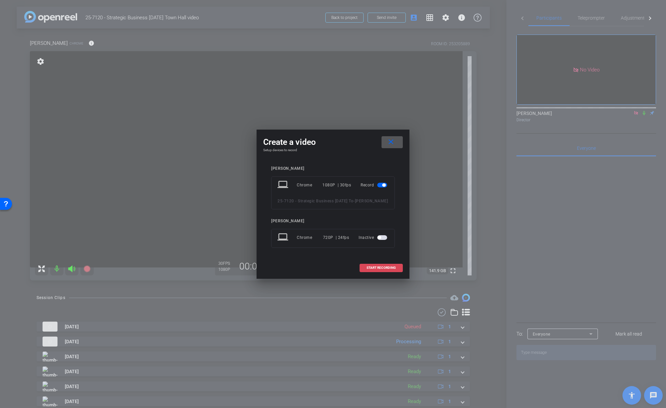
drag, startPoint x: 364, startPoint y: 270, endPoint x: 372, endPoint y: 271, distance: 8.0
click at [364, 270] on span at bounding box center [381, 268] width 43 height 16
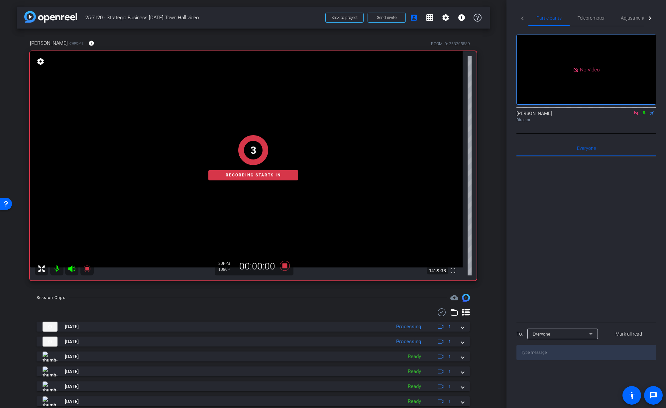
click at [491, 246] on div "arrow_back 25-7120 - Strategic Business Nov 2025 Town Hall video Back to projec…" at bounding box center [253, 204] width 507 height 408
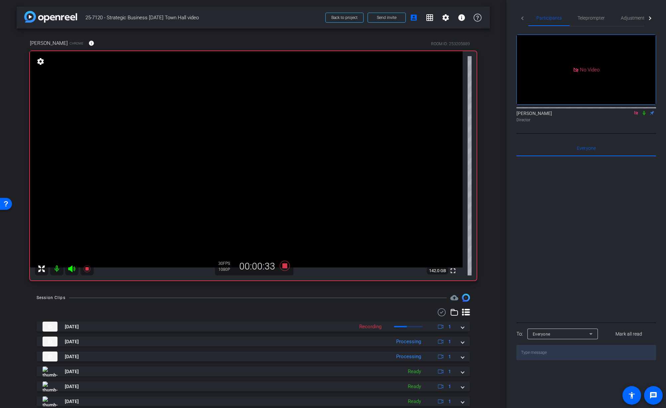
click at [645, 115] on icon at bounding box center [644, 113] width 5 height 5
click at [645, 115] on icon at bounding box center [644, 113] width 3 height 4
click at [645, 115] on icon at bounding box center [644, 113] width 5 height 5
drag, startPoint x: 645, startPoint y: 122, endPoint x: 643, endPoint y: 126, distance: 4.3
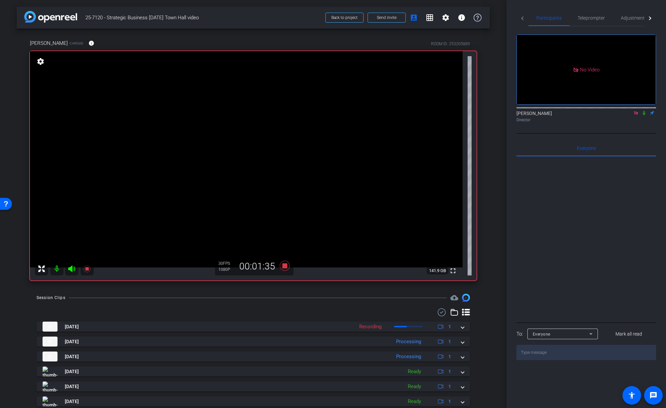
click at [644, 115] on icon at bounding box center [644, 113] width 3 height 4
drag, startPoint x: 644, startPoint y: 120, endPoint x: 645, endPoint y: 130, distance: 10.1
click at [644, 115] on icon at bounding box center [644, 113] width 5 height 5
click at [493, 268] on div "arrow_back 25-7120 - Strategic Business Nov 2025 Town Hall video Back to projec…" at bounding box center [253, 204] width 507 height 408
click at [490, 277] on div "Christina Overton Chrome info ROOM ID: 253205889 fullscreen settings 141.9 GB 3…" at bounding box center [253, 158] width 473 height 259
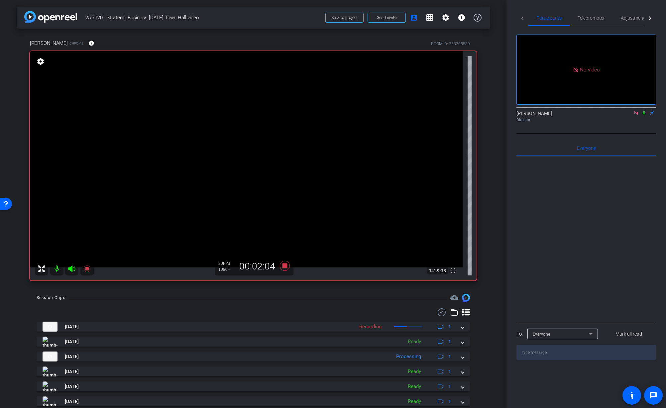
click at [635, 115] on icon at bounding box center [636, 113] width 5 height 5
click at [635, 123] on div "Director" at bounding box center [587, 120] width 140 height 6
click at [635, 125] on div "Jon Williams flip Director" at bounding box center [587, 115] width 140 height 20
click at [638, 123] on div "Director" at bounding box center [587, 120] width 140 height 6
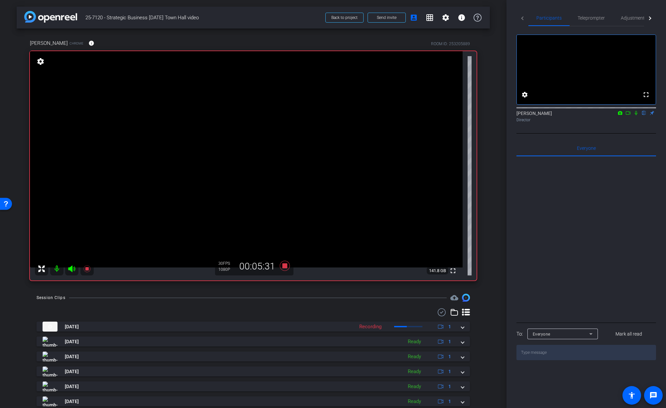
click at [514, 152] on div "Participants Teleprompter Adjustments Live fullscreen settings Jon Williams fli…" at bounding box center [587, 204] width 160 height 408
click at [521, 143] on div "fullscreen settings Jon Williams flip Director Everyone 0 Mark all read To: Eve…" at bounding box center [587, 193] width 140 height 334
click at [626, 125] on div "Jon Williams flip Director" at bounding box center [587, 115] width 140 height 20
click at [498, 189] on div "arrow_back 25-7120 - Strategic Business Nov 2025 Town Hall video Back to projec…" at bounding box center [253, 204] width 507 height 408
click at [496, 179] on div "arrow_back 25-7120 - Strategic Business Nov 2025 Town Hall video Back to projec…" at bounding box center [253, 204] width 507 height 408
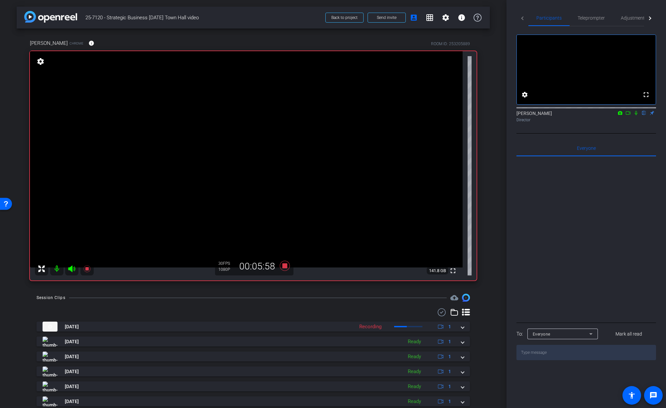
click at [636, 123] on div "Director" at bounding box center [587, 120] width 140 height 6
click at [498, 187] on div "arrow_back 25-7120 - Strategic Business Nov 2025 Town Hall video Back to projec…" at bounding box center [253, 204] width 507 height 408
click at [581, 123] on div "Director" at bounding box center [587, 120] width 140 height 6
click at [286, 266] on icon at bounding box center [285, 266] width 10 height 10
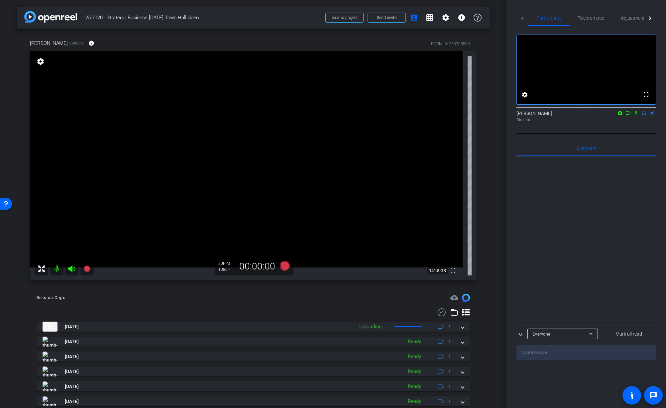
click at [481, 296] on div "Session Clips cloud_upload Oct 9, 2025 Uploading 1 Oct 9, 2025 Ready 1 Oct 9, 2…" at bounding box center [253, 392] width 473 height 196
click at [286, 266] on icon at bounding box center [285, 266] width 10 height 10
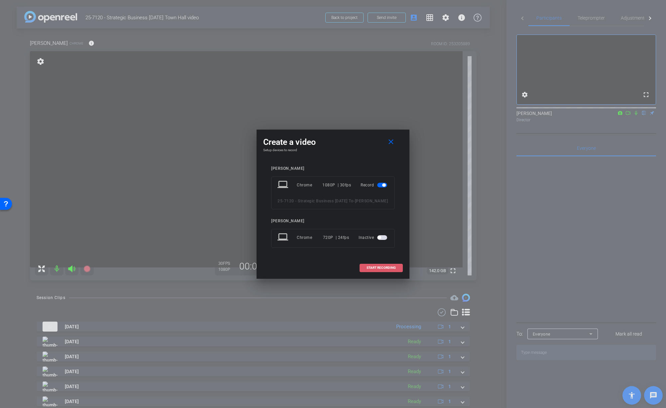
click at [380, 269] on span at bounding box center [381, 268] width 43 height 16
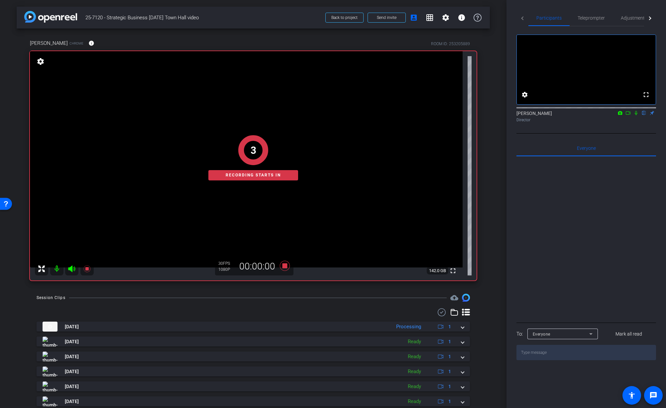
click at [492, 223] on div "arrow_back 25-7120 - Strategic Business Nov 2025 Town Hall video Back to projec…" at bounding box center [253, 204] width 507 height 408
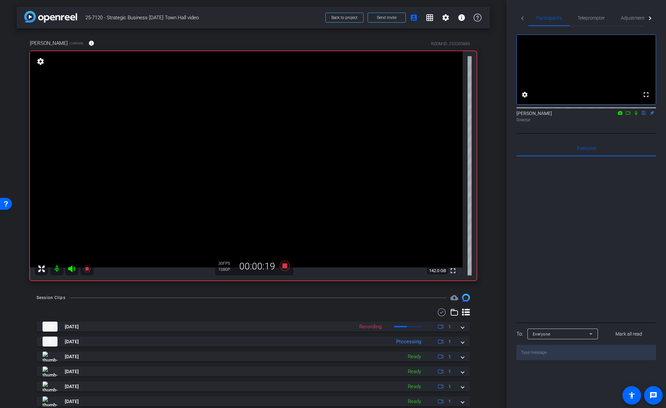
click at [598, 125] on div "Jon Williams flip Director" at bounding box center [587, 115] width 140 height 20
click at [628, 134] on div "fullscreen settings Jon Williams flip Director" at bounding box center [587, 79] width 140 height 107
click at [636, 115] on icon at bounding box center [636, 113] width 5 height 5
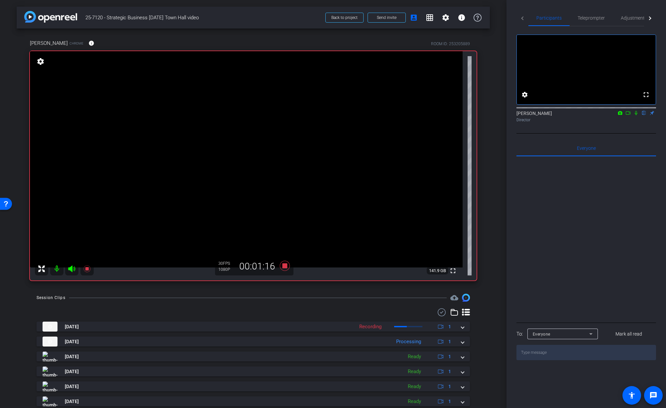
click at [629, 115] on icon at bounding box center [628, 113] width 5 height 5
click at [645, 115] on icon at bounding box center [644, 113] width 3 height 4
click at [645, 115] on icon at bounding box center [645, 113] width 4 height 4
click at [644, 115] on icon at bounding box center [644, 113] width 3 height 4
drag, startPoint x: 644, startPoint y: 122, endPoint x: 646, endPoint y: 125, distance: 3.8
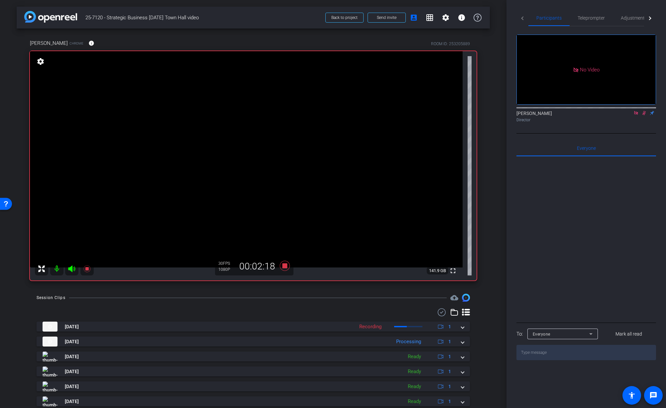
click at [644, 115] on icon at bounding box center [644, 113] width 5 height 5
click at [486, 250] on div "Christina Overton Chrome info ROOM ID: 253205889 fullscreen settings 141.9 GB 3…" at bounding box center [253, 158] width 473 height 259
click at [286, 266] on icon at bounding box center [285, 266] width 10 height 10
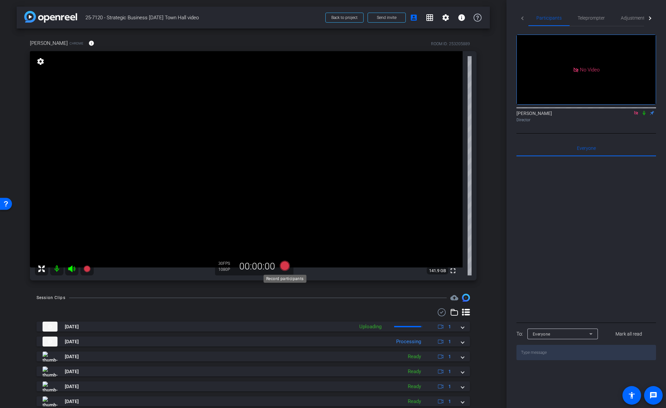
click at [284, 267] on icon at bounding box center [285, 266] width 10 height 10
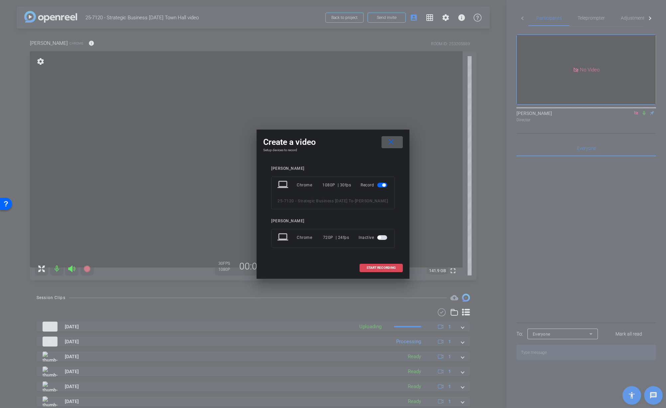
click at [386, 276] on span at bounding box center [381, 268] width 43 height 16
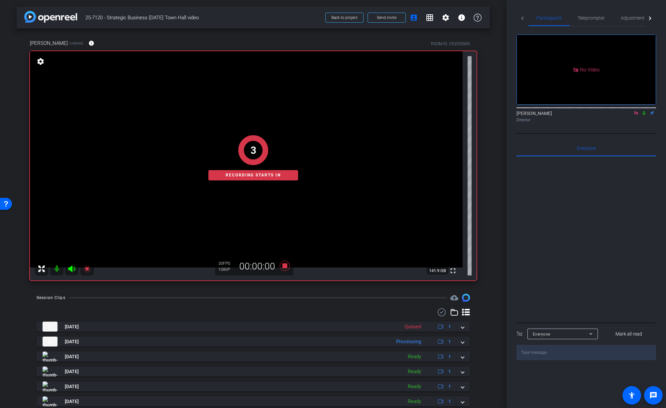
click at [490, 265] on div "arrow_back 25-7120 - Strategic Business Nov 2025 Town Hall video Back to projec…" at bounding box center [253, 204] width 507 height 408
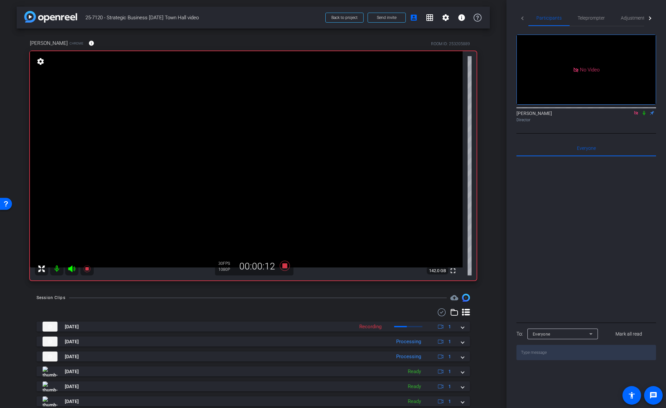
click at [645, 115] on icon at bounding box center [644, 113] width 3 height 4
click at [645, 115] on icon at bounding box center [644, 113] width 5 height 5
click at [644, 115] on icon at bounding box center [644, 113] width 5 height 5
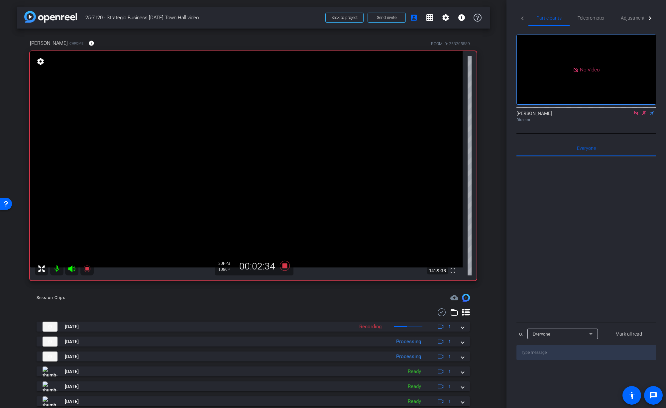
click at [647, 115] on icon at bounding box center [644, 113] width 5 height 5
click at [645, 115] on icon at bounding box center [644, 113] width 3 height 4
click at [644, 115] on icon at bounding box center [644, 113] width 5 height 5
click at [644, 123] on div "Director" at bounding box center [587, 120] width 140 height 6
click at [644, 115] on icon at bounding box center [644, 113] width 5 height 5
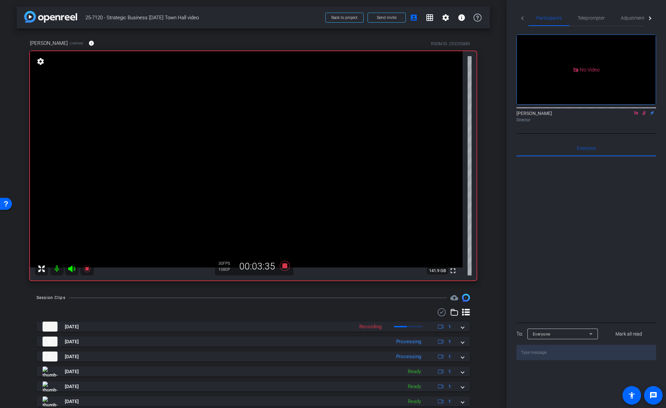
click at [645, 115] on icon at bounding box center [644, 113] width 5 height 5
click at [636, 115] on icon at bounding box center [636, 113] width 5 height 5
drag, startPoint x: 628, startPoint y: 121, endPoint x: 632, endPoint y: 125, distance: 5.5
click at [628, 115] on icon at bounding box center [628, 113] width 5 height 5
click at [644, 115] on icon at bounding box center [644, 113] width 3 height 4
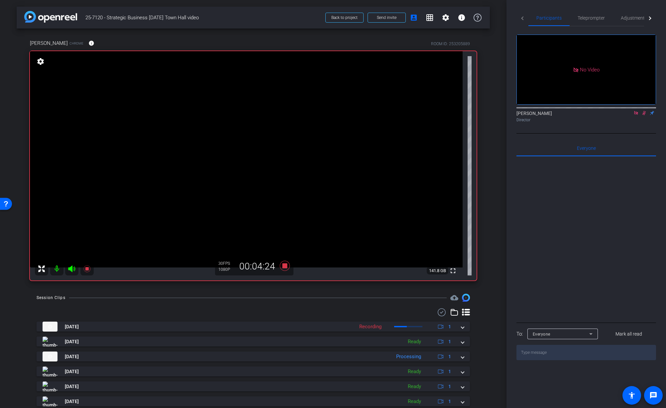
click at [644, 115] on icon at bounding box center [645, 113] width 4 height 4
click at [495, 237] on div "arrow_back 25-7120 - Strategic Business Nov 2025 Town Hall video Back to projec…" at bounding box center [253, 204] width 507 height 408
click at [283, 268] on icon at bounding box center [285, 266] width 10 height 10
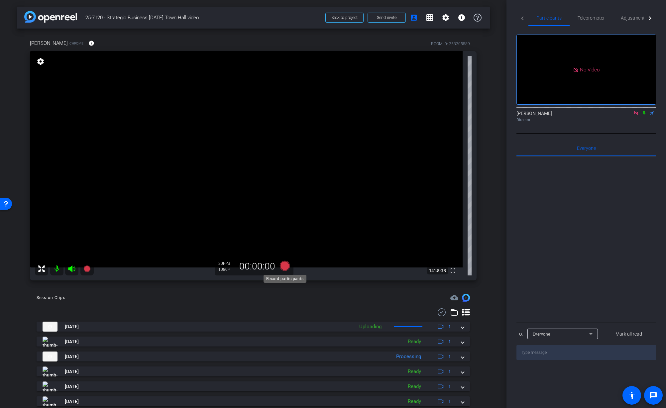
click at [284, 267] on icon at bounding box center [285, 266] width 10 height 10
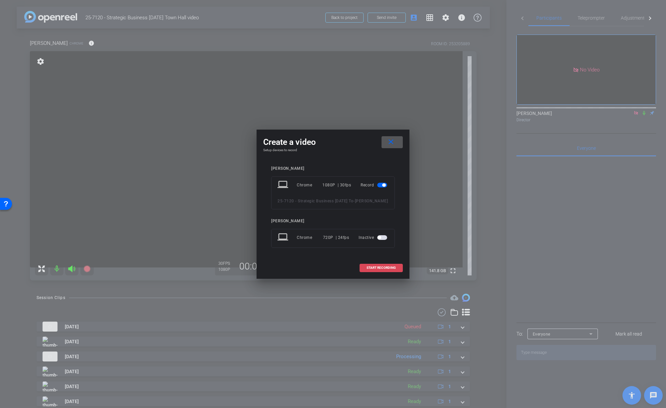
click at [384, 270] on span "START RECORDING" at bounding box center [381, 267] width 29 height 3
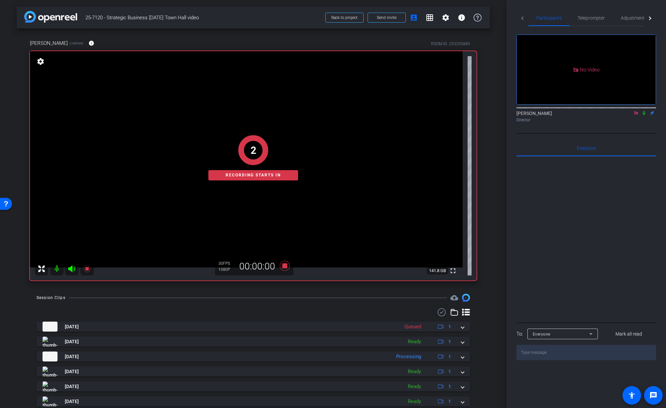
click at [491, 272] on div "arrow_back 25-7120 - Strategic Business Nov 2025 Town Hall video Back to projec…" at bounding box center [253, 204] width 507 height 408
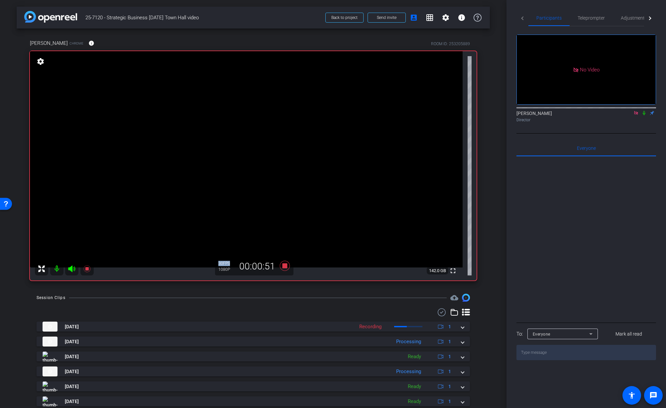
click at [646, 115] on icon at bounding box center [644, 113] width 5 height 5
click at [645, 115] on icon at bounding box center [645, 113] width 4 height 4
click at [646, 115] on icon at bounding box center [644, 113] width 5 height 5
click at [494, 143] on div "arrow_back 25-7120 - Strategic Business Nov 2025 Town Hall video Back to projec…" at bounding box center [253, 204] width 507 height 408
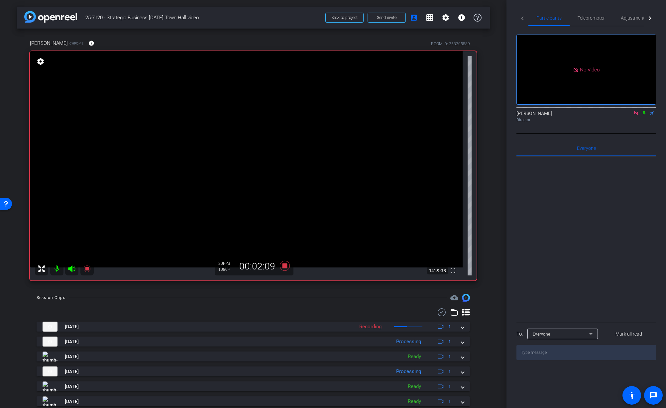
click at [645, 115] on icon at bounding box center [644, 113] width 3 height 4
click at [646, 115] on icon at bounding box center [644, 113] width 5 height 5
click at [644, 115] on icon at bounding box center [644, 113] width 3 height 4
click at [645, 115] on icon at bounding box center [645, 113] width 4 height 4
click at [645, 115] on icon at bounding box center [644, 113] width 5 height 5
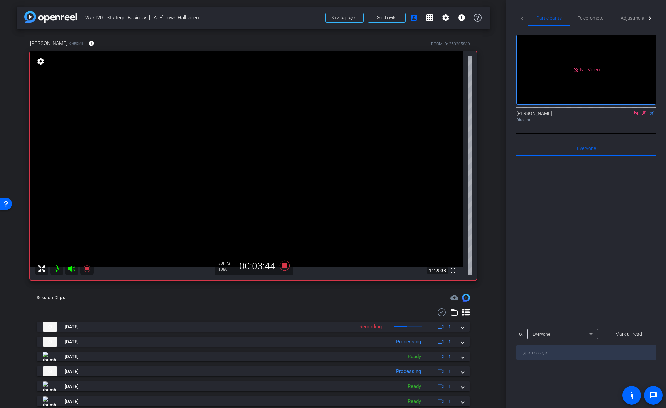
click at [644, 115] on icon at bounding box center [644, 113] width 5 height 5
click at [635, 116] on mat-icon at bounding box center [636, 113] width 8 height 6
click at [285, 265] on icon at bounding box center [285, 266] width 10 height 10
click at [492, 271] on div "arrow_back 25-7120 - Strategic Business Nov 2025 Town Hall video Back to projec…" at bounding box center [253, 204] width 507 height 408
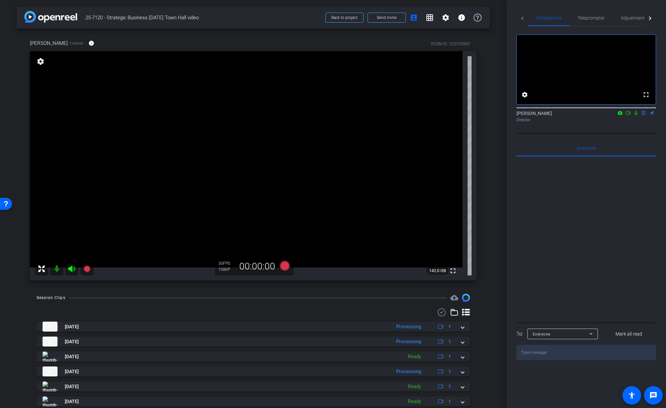
click at [486, 311] on div "Session Clips cloud_upload Oct 9, 2025 Processing 1 Oct 9, 2025 Processing 1 Oc…" at bounding box center [253, 392] width 473 height 196
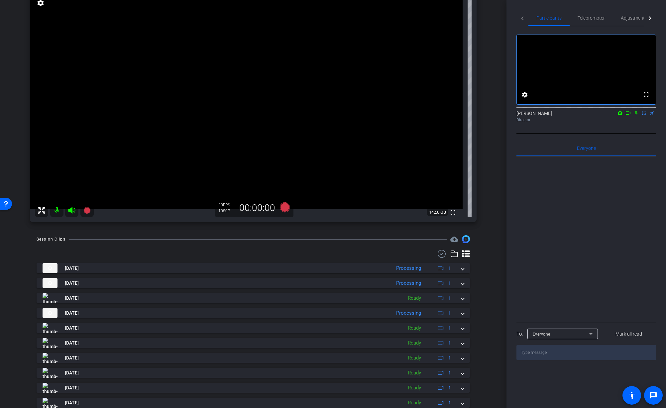
scroll to position [82, 0]
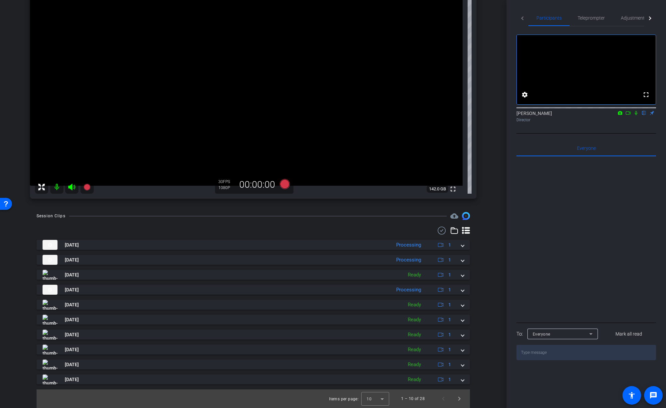
click at [489, 238] on div "Session Clips cloud_upload Oct 9, 2025 Processing 1 Oct 9, 2025 Processing 1 Oc…" at bounding box center [253, 310] width 473 height 196
click at [489, 284] on div "Session Clips cloud_upload Oct 9, 2025 Processing 1 Oct 9, 2025 Processing 1 Oc…" at bounding box center [253, 310] width 473 height 196
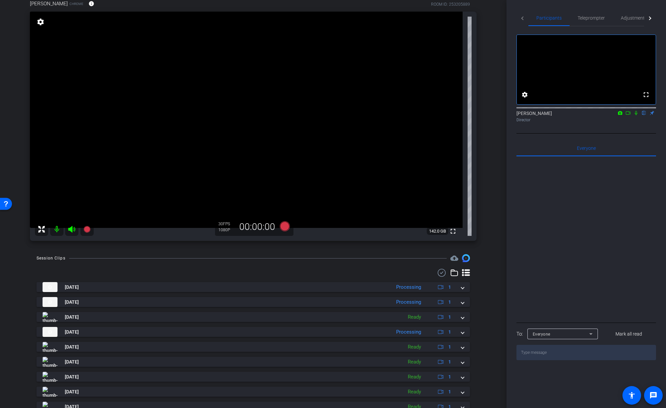
scroll to position [0, 0]
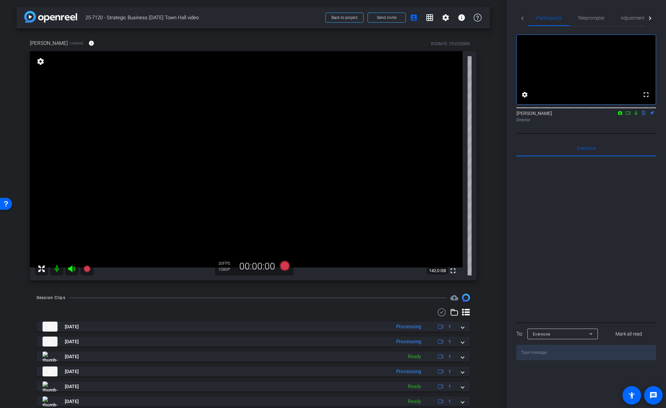
click at [482, 244] on div "Christina Overton Chrome info ROOM ID: 253205889 fullscreen settings 142.0 GB 3…" at bounding box center [253, 158] width 473 height 259
click at [484, 220] on div "Christina Overton Chrome info ROOM ID: 253205889 fullscreen settings 142.0 GB 3…" at bounding box center [253, 158] width 473 height 259
drag, startPoint x: 486, startPoint y: 222, endPoint x: 528, endPoint y: 125, distance: 105.4
click at [486, 221] on div "Christina Overton Chrome info ROOM ID: 253205889 fullscreen settings 142.0 GB 3…" at bounding box center [253, 158] width 473 height 259
drag, startPoint x: 500, startPoint y: 67, endPoint x: 450, endPoint y: 47, distance: 53.2
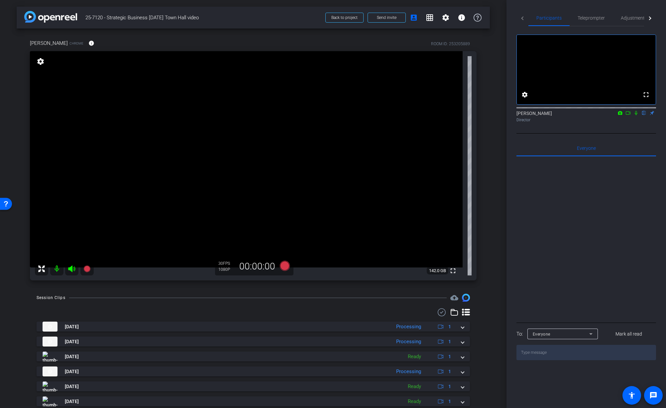
click at [500, 67] on div "arrow_back 25-7120 - Strategic Business Nov 2025 Town Hall video Back to projec…" at bounding box center [253, 204] width 507 height 408
click at [256, 17] on span "25-7120 - Strategic Business [DATE] Town Hall video" at bounding box center [203, 17] width 236 height 13
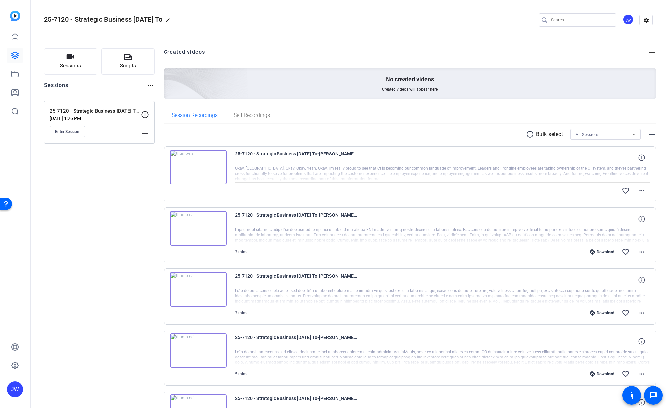
click at [223, 177] on img at bounding box center [198, 167] width 57 height 35
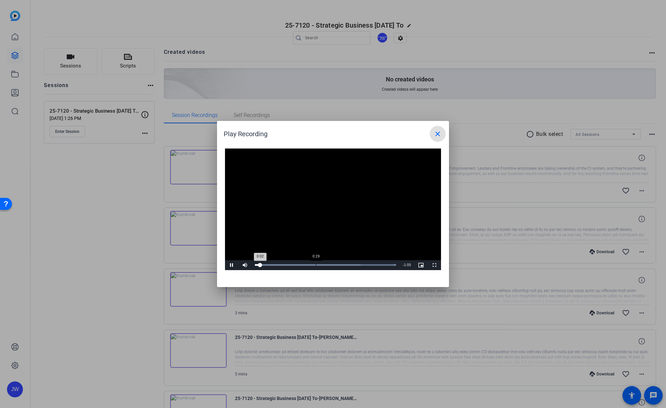
drag, startPoint x: 315, startPoint y: 267, endPoint x: 321, endPoint y: 267, distance: 5.3
click at [316, 267] on div "Loaded : 100.00% 0:29 0:02" at bounding box center [326, 265] width 148 height 10
click at [337, 267] on div "Loaded : 100.00% 0:39 0:39" at bounding box center [326, 265] width 148 height 10
click at [438, 133] on mat-icon "close" at bounding box center [438, 134] width 8 height 8
